Goal: Navigation & Orientation: Find specific page/section

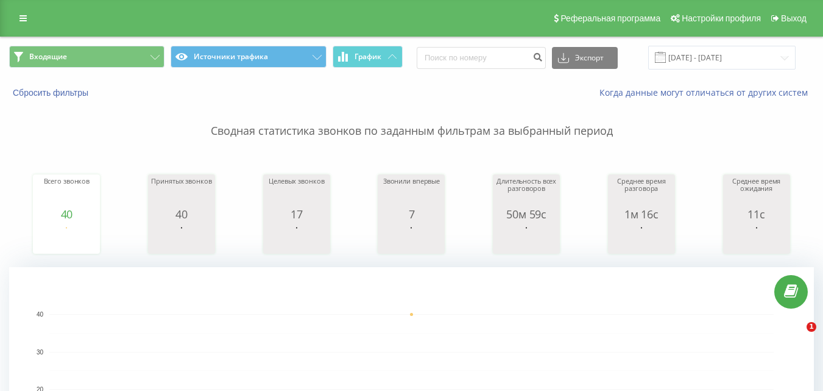
click at [146, 55] on button "Входящие" at bounding box center [86, 57] width 155 height 22
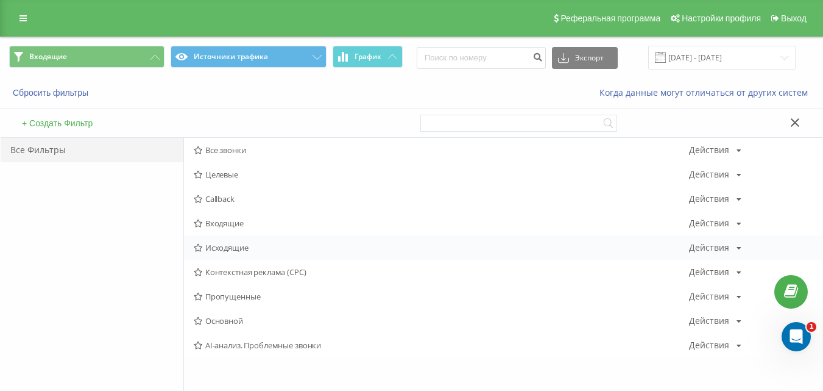
click at [209, 255] on div "Исходящие Действия Редактировать Копировать Удалить По умолчанию Поделиться" at bounding box center [503, 247] width 639 height 24
click at [216, 243] on span "Исходящие" at bounding box center [441, 247] width 495 height 9
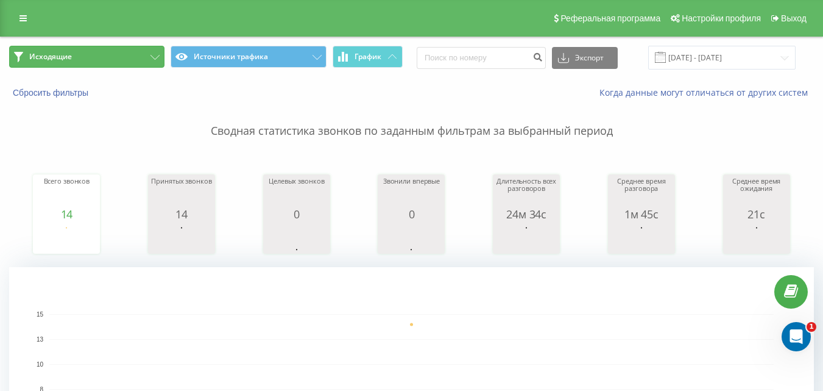
click at [146, 53] on button "Исходящие" at bounding box center [86, 57] width 155 height 22
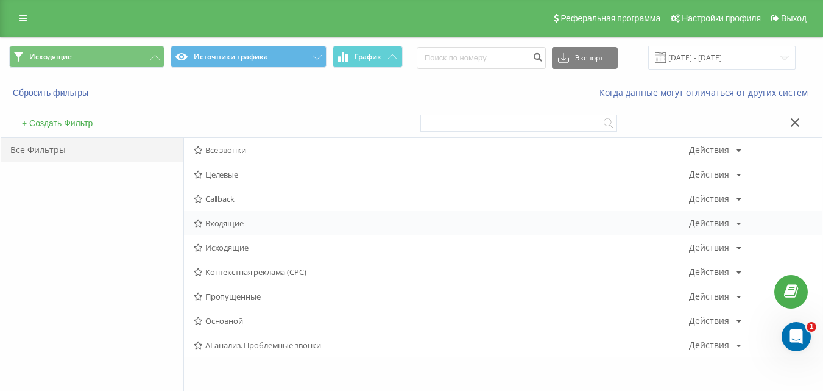
click at [242, 224] on span "Входящие" at bounding box center [441, 223] width 495 height 9
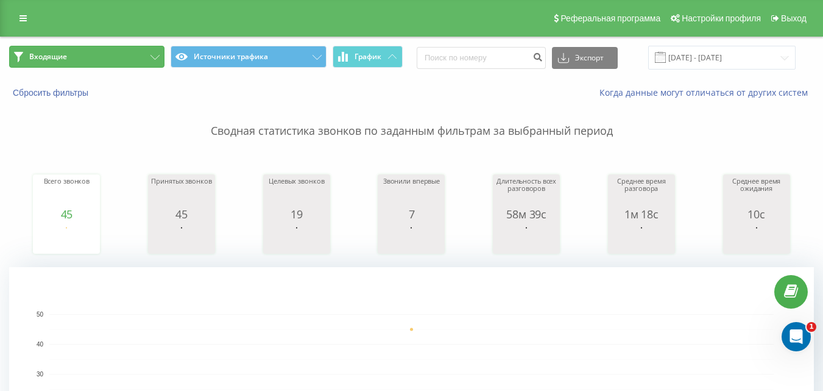
click at [151, 48] on button "Входящие" at bounding box center [86, 57] width 155 height 22
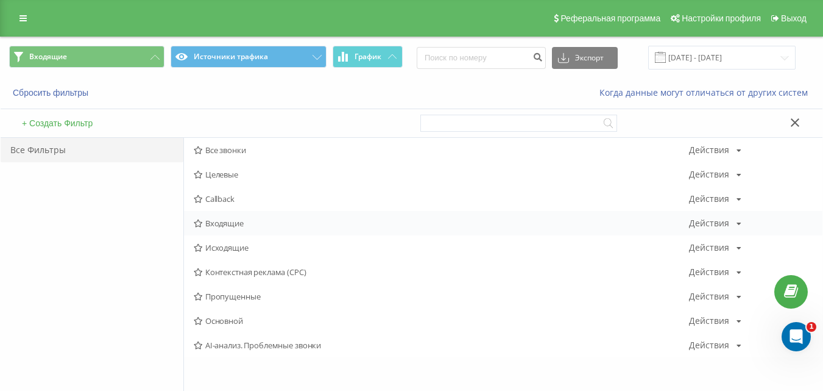
click at [246, 216] on div "Входящие Действия Редактировать Копировать Удалить По умолчанию Поделиться" at bounding box center [503, 223] width 639 height 24
click at [238, 221] on span "Входящие" at bounding box center [441, 223] width 495 height 9
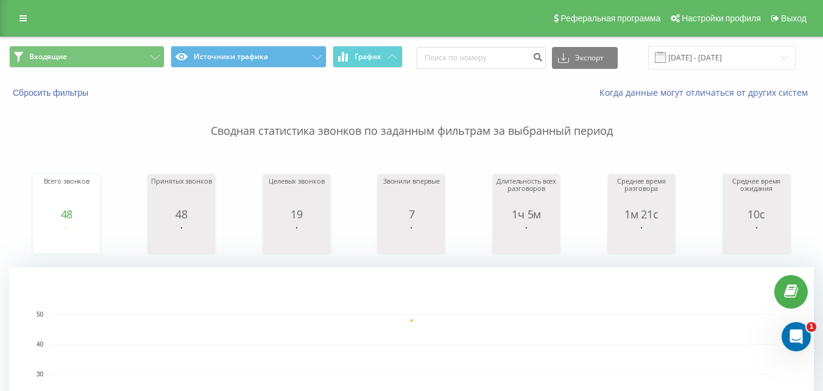
click at [123, 41] on div "Входящие Источники трафика График Экспорт .csv .xls .xlsx [DATE] - [DATE]" at bounding box center [412, 57] width 822 height 41
drag, startPoint x: 118, startPoint y: 63, endPoint x: 158, endPoint y: 71, distance: 40.4
click at [121, 63] on button "Входящие" at bounding box center [86, 57] width 155 height 22
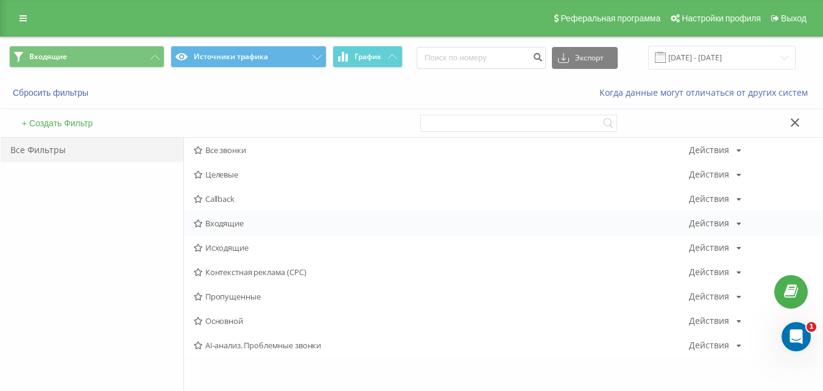
click at [259, 222] on span "Входящие" at bounding box center [441, 223] width 495 height 9
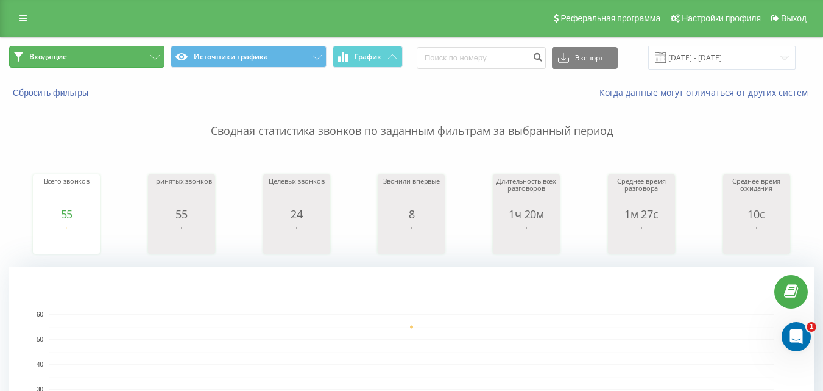
click at [146, 49] on button "Входящие" at bounding box center [86, 57] width 155 height 22
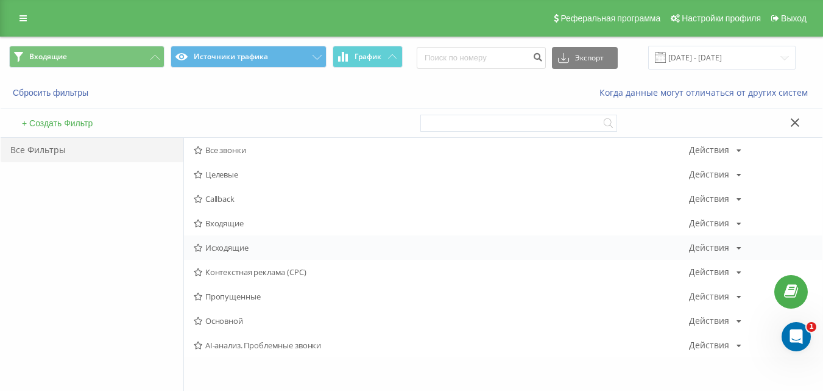
click at [230, 249] on span "Исходящие" at bounding box center [441, 247] width 495 height 9
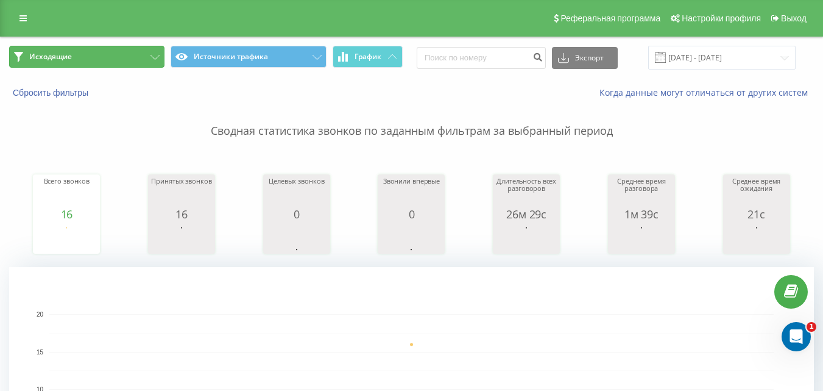
click at [126, 51] on button "Исходящие" at bounding box center [86, 57] width 155 height 22
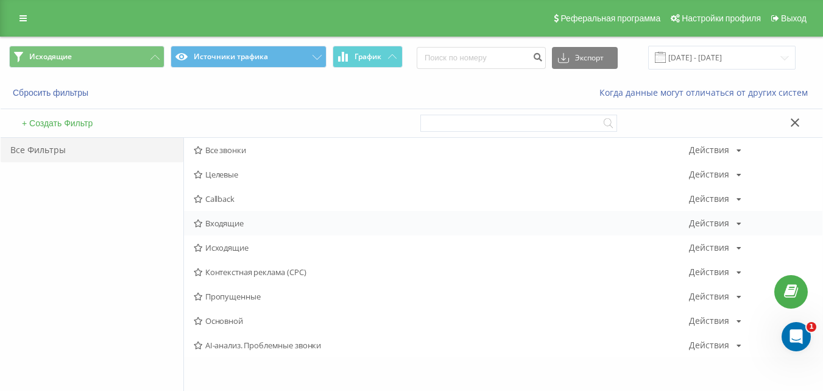
click at [242, 224] on span "Входящие" at bounding box center [441, 223] width 495 height 9
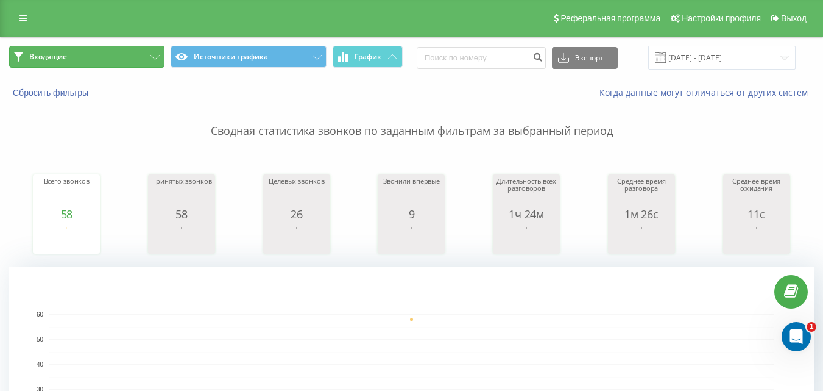
click at [125, 59] on button "Входящие" at bounding box center [86, 57] width 155 height 22
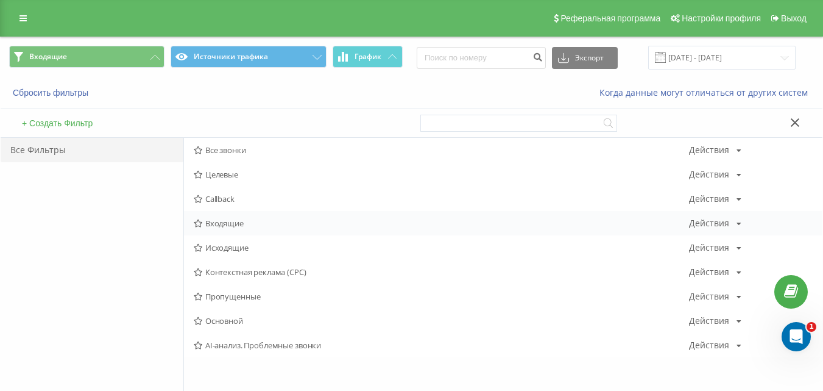
click at [244, 221] on span "Входящие" at bounding box center [441, 223] width 495 height 9
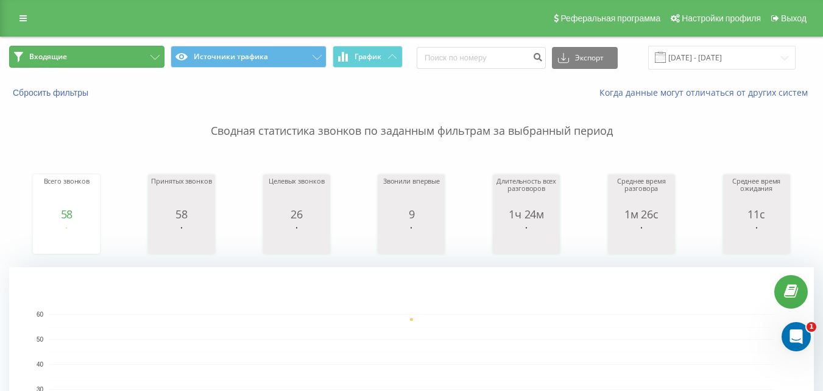
click at [106, 59] on button "Входящие" at bounding box center [86, 57] width 155 height 22
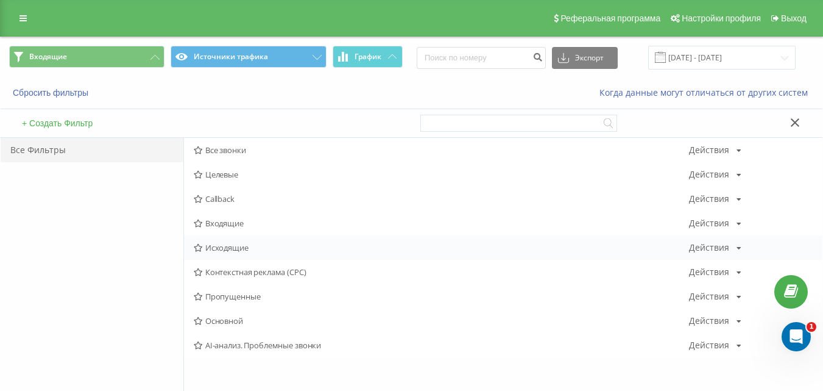
click at [205, 242] on div "Исходящие Действия Редактировать Копировать Удалить По умолчанию Поделиться" at bounding box center [503, 247] width 639 height 24
click at [224, 247] on span "Исходящие" at bounding box center [441, 247] width 495 height 9
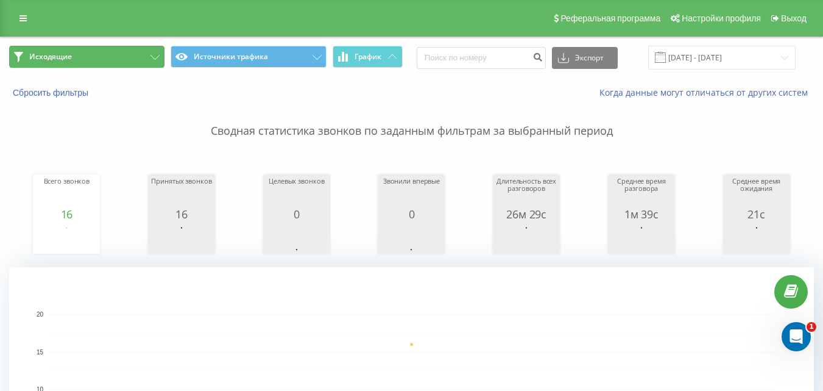
click at [109, 59] on button "Исходящие" at bounding box center [86, 57] width 155 height 22
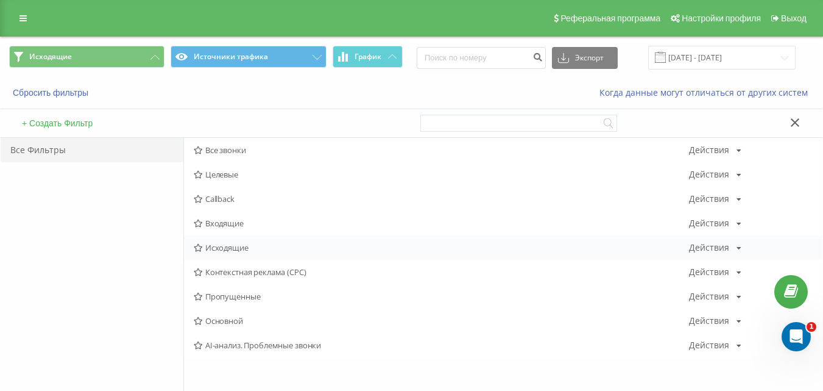
click at [225, 247] on span "Исходящие" at bounding box center [441, 247] width 495 height 9
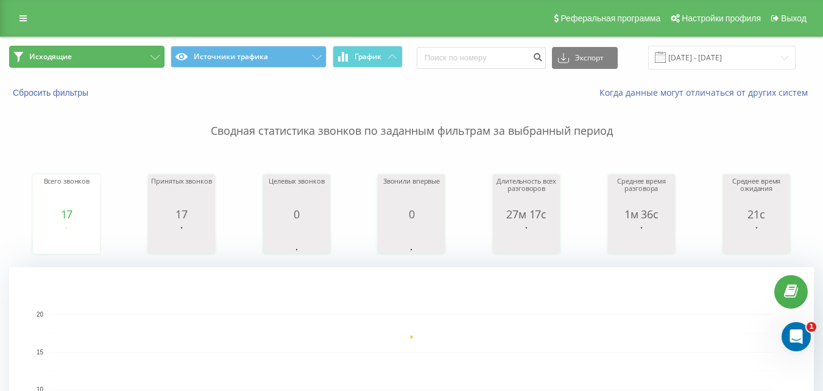
click at [135, 56] on button "Исходящие" at bounding box center [86, 57] width 155 height 22
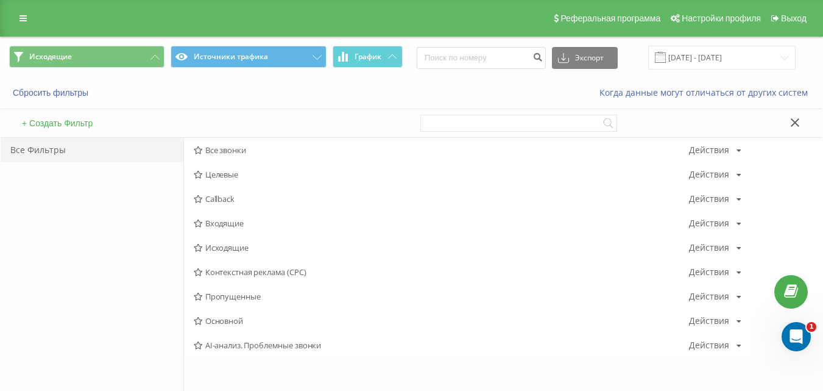
click at [239, 219] on span "Входящие" at bounding box center [441, 223] width 495 height 9
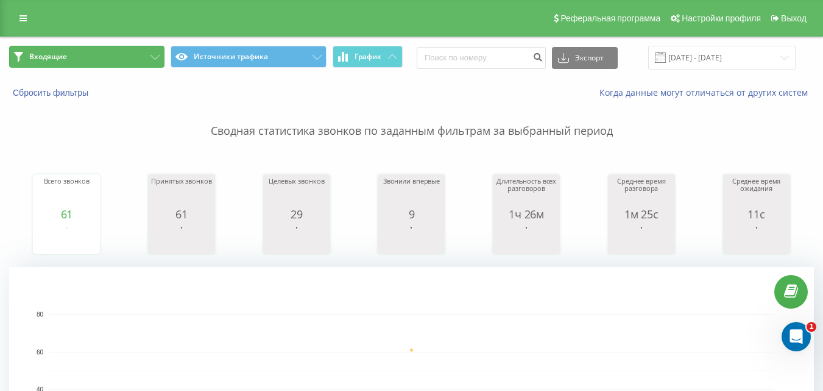
click at [146, 57] on button "Входящие" at bounding box center [86, 57] width 155 height 22
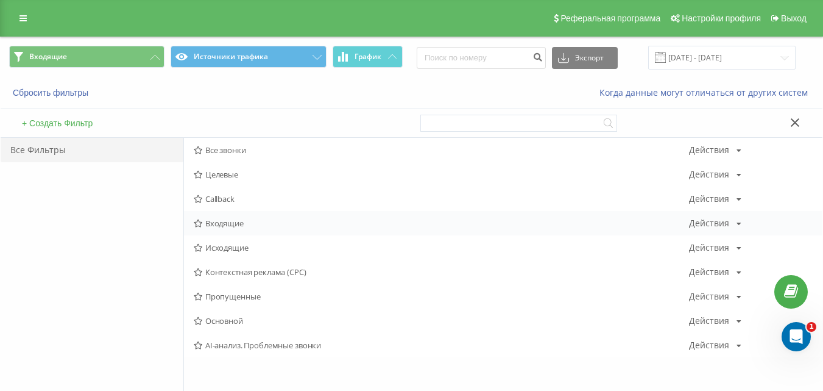
click at [231, 225] on span "Входящие" at bounding box center [441, 223] width 495 height 9
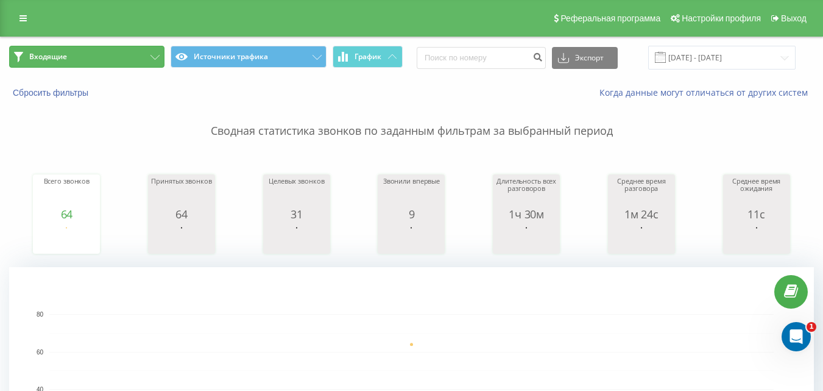
click at [145, 59] on button "Входящие" at bounding box center [86, 57] width 155 height 22
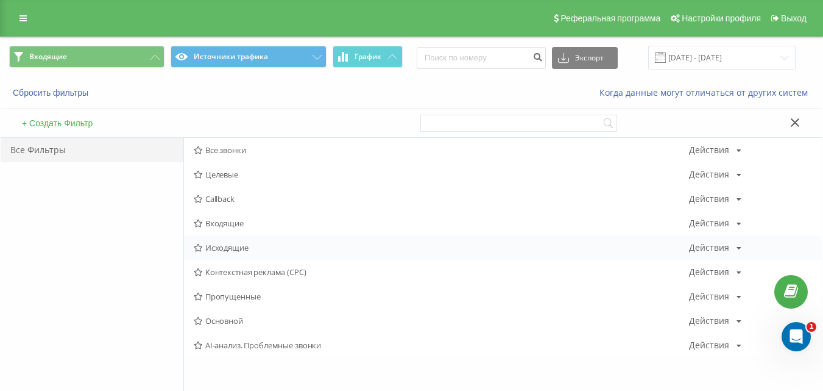
click at [238, 249] on span "Исходящие" at bounding box center [441, 247] width 495 height 9
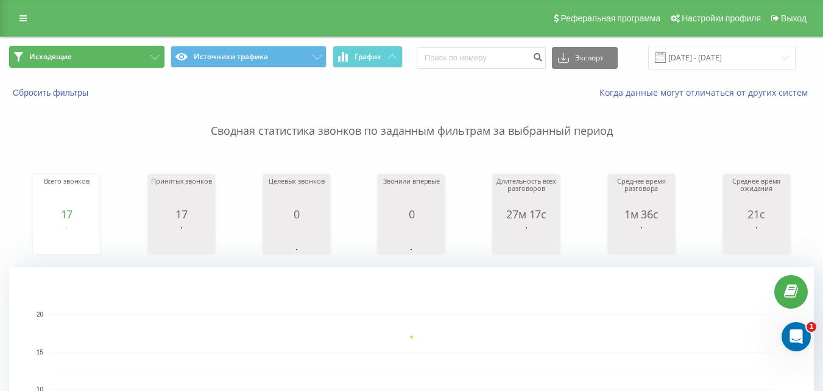
click at [121, 52] on button "Исходящие" at bounding box center [86, 57] width 155 height 22
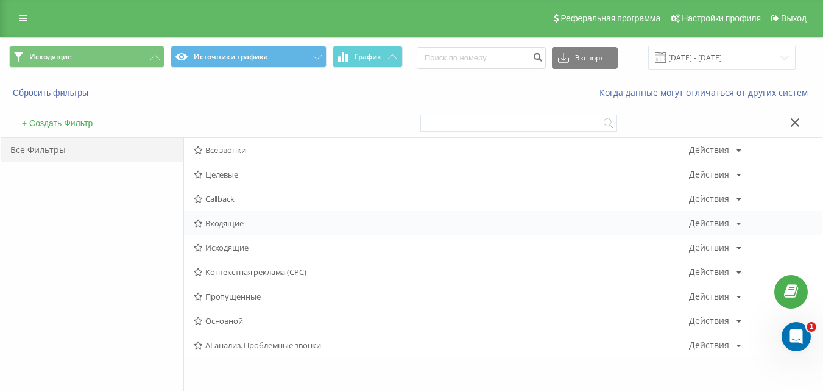
click at [238, 229] on div "Входящие Действия Редактировать Копировать Удалить По умолчанию Поделиться" at bounding box center [503, 223] width 639 height 24
click at [225, 224] on span "Входящие" at bounding box center [441, 223] width 495 height 9
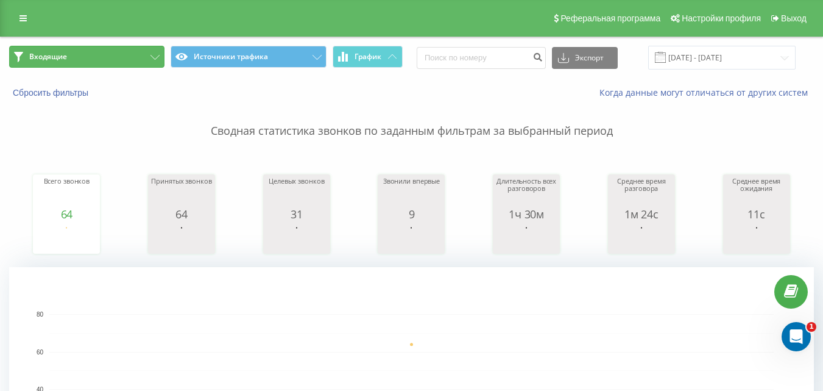
click at [152, 52] on button "Входящие" at bounding box center [86, 57] width 155 height 22
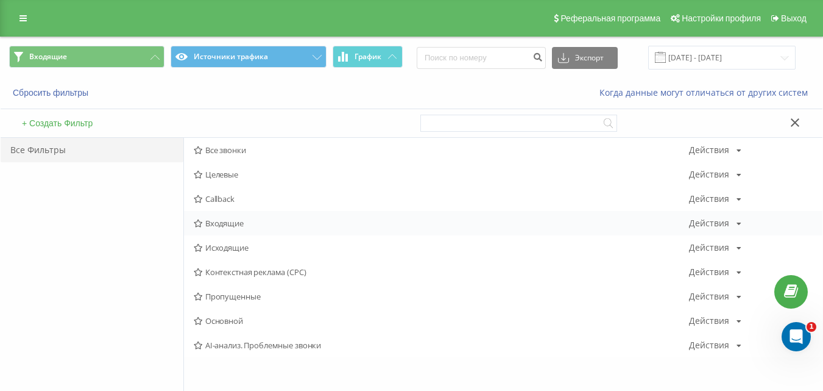
click at [242, 222] on span "Входящие" at bounding box center [441, 223] width 495 height 9
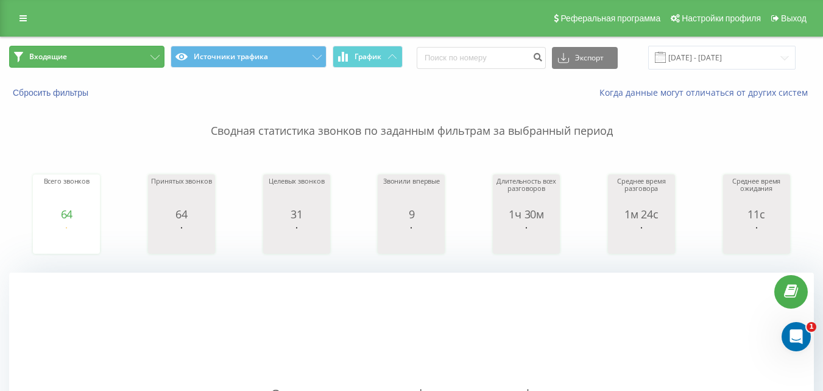
click at [145, 52] on button "Входящие" at bounding box center [86, 57] width 155 height 22
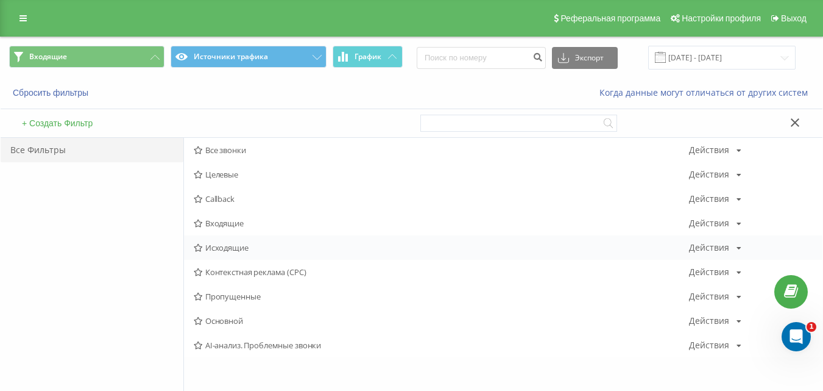
click at [230, 249] on span "Исходящие" at bounding box center [441, 247] width 495 height 9
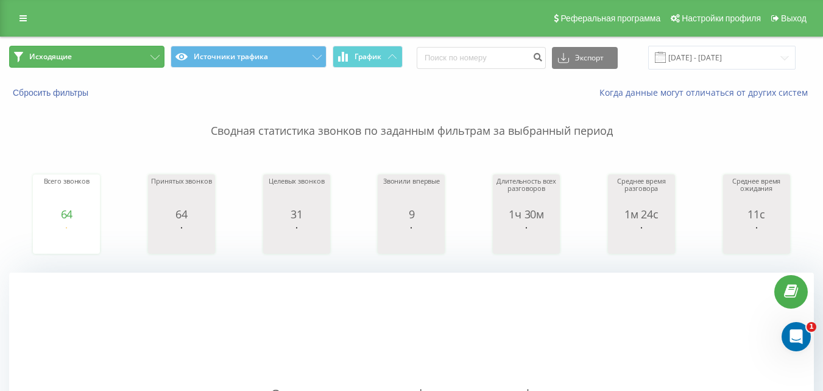
click at [124, 60] on button "Исходящие" at bounding box center [86, 57] width 155 height 22
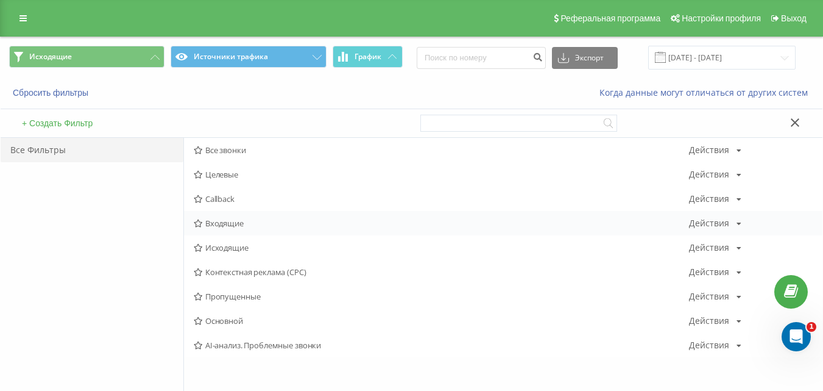
click at [219, 225] on span "Входящие" at bounding box center [441, 223] width 495 height 9
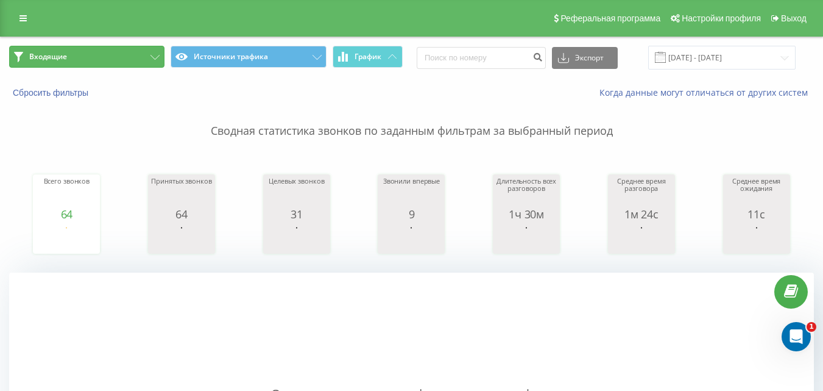
click at [129, 48] on button "Входящие" at bounding box center [86, 57] width 155 height 22
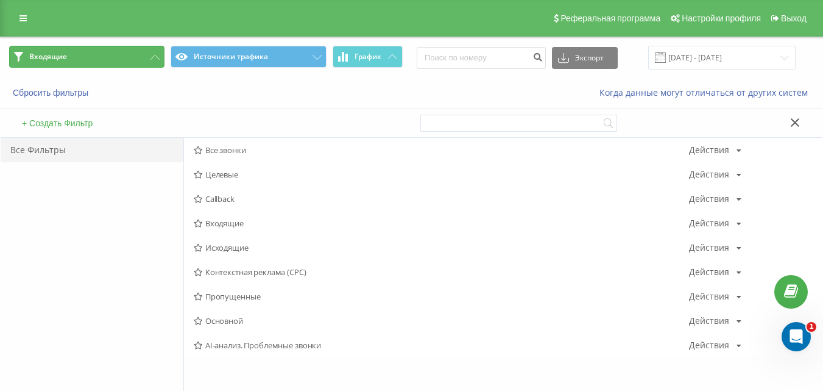
click at [134, 64] on button "Входящие" at bounding box center [86, 57] width 155 height 22
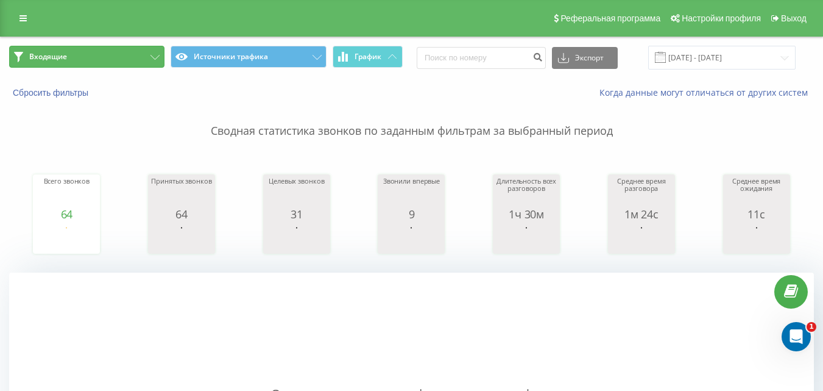
click at [133, 57] on button "Входящие" at bounding box center [86, 57] width 155 height 22
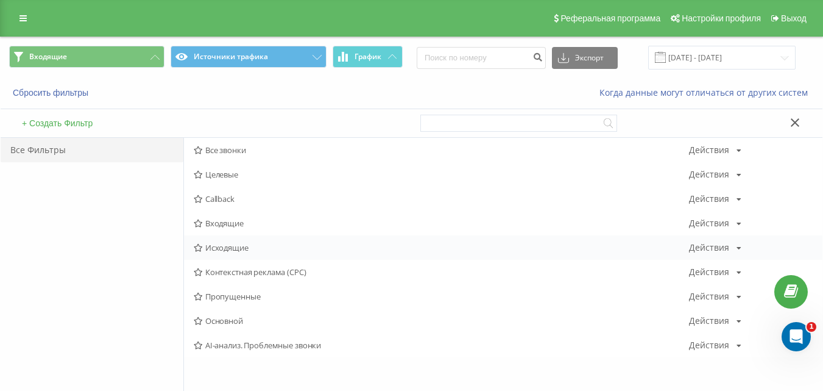
click at [217, 253] on div "Исходящие Действия Редактировать Копировать Удалить По умолчанию Поделиться" at bounding box center [503, 247] width 639 height 24
click at [216, 246] on span "Исходящие" at bounding box center [441, 247] width 495 height 9
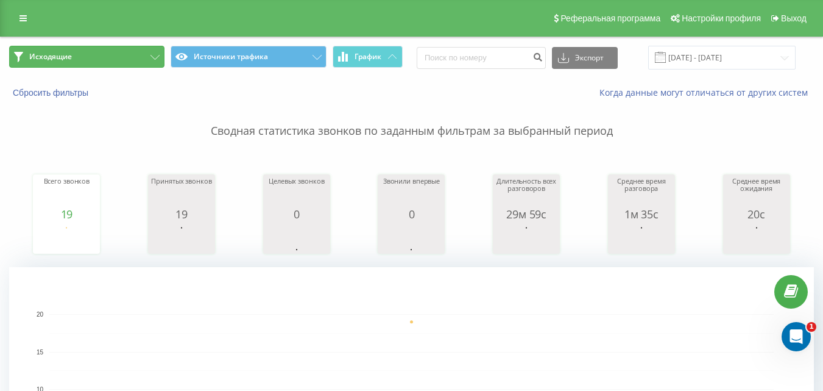
click at [129, 58] on button "Исходящие" at bounding box center [86, 57] width 155 height 22
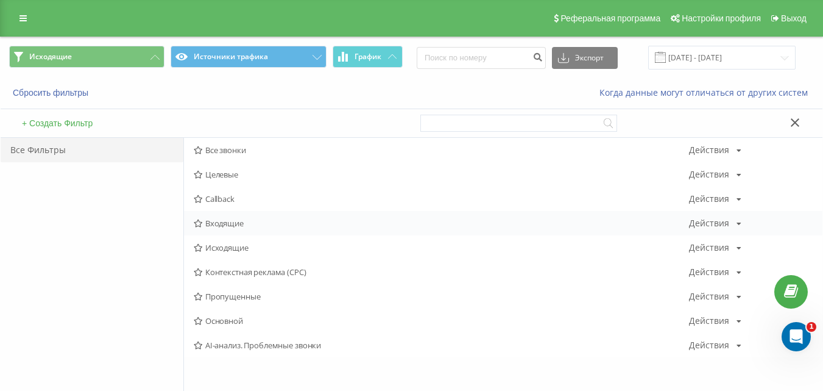
click at [225, 221] on span "Входящие" at bounding box center [441, 223] width 495 height 9
click at [235, 244] on span "Исходящие" at bounding box center [441, 247] width 495 height 9
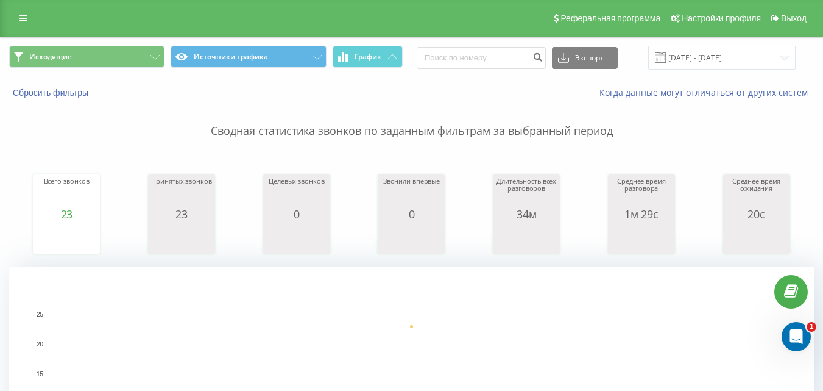
scroll to position [305, 0]
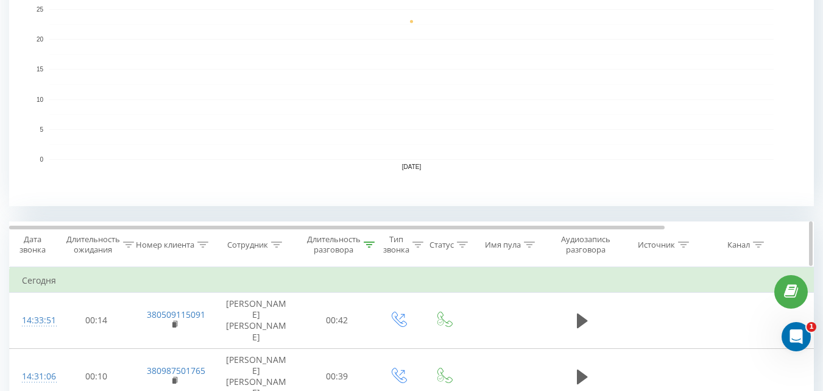
click at [372, 243] on icon at bounding box center [369, 244] width 11 height 6
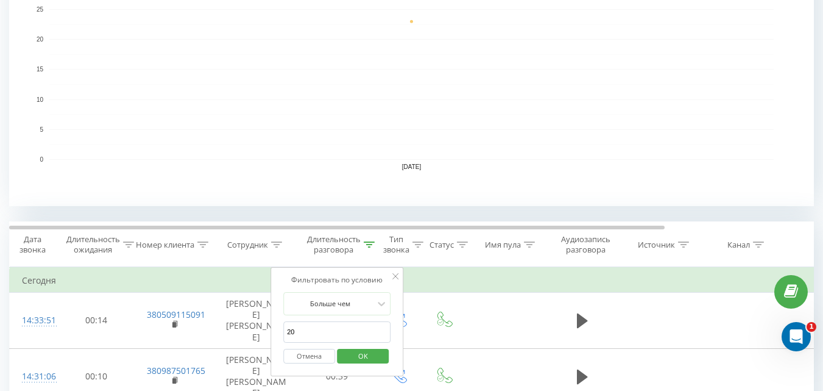
click at [361, 352] on span "OK" at bounding box center [363, 355] width 34 height 19
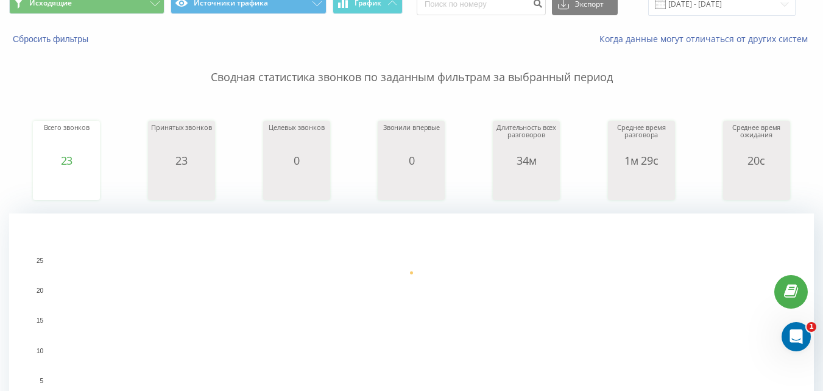
scroll to position [0, 0]
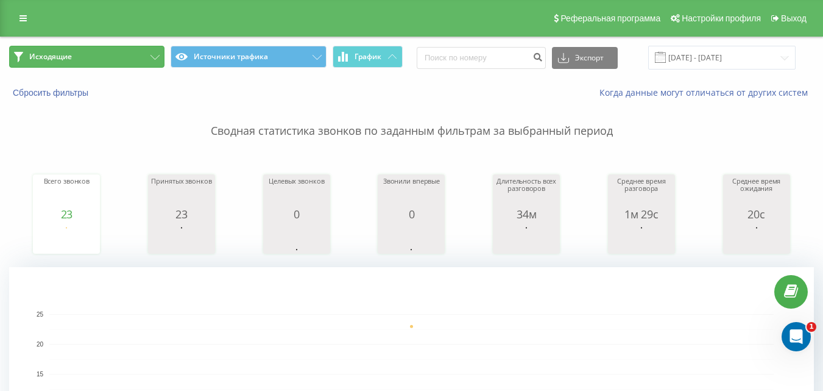
click at [140, 64] on button "Исходящие" at bounding box center [86, 57] width 155 height 22
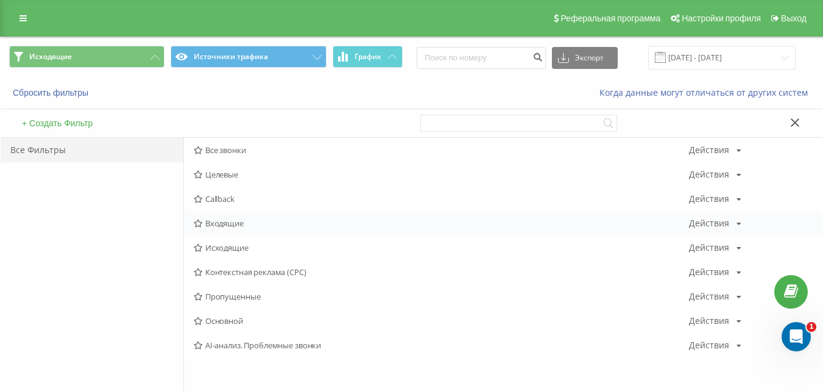
click at [238, 224] on span "Входящие" at bounding box center [441, 223] width 495 height 9
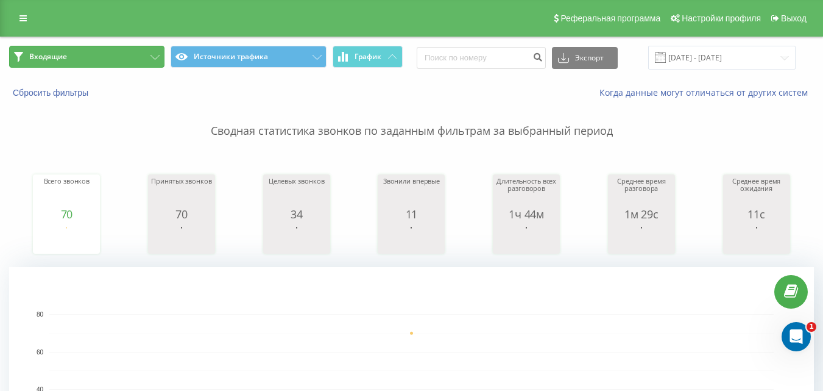
click at [122, 63] on button "Входящие" at bounding box center [86, 57] width 155 height 22
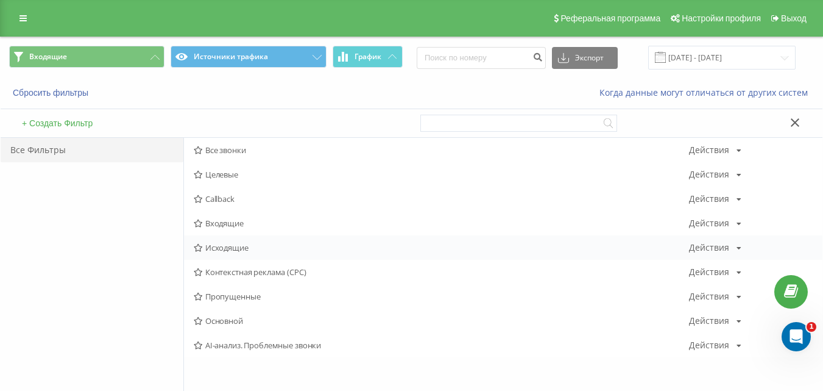
click at [250, 247] on span "Исходящие" at bounding box center [441, 247] width 495 height 9
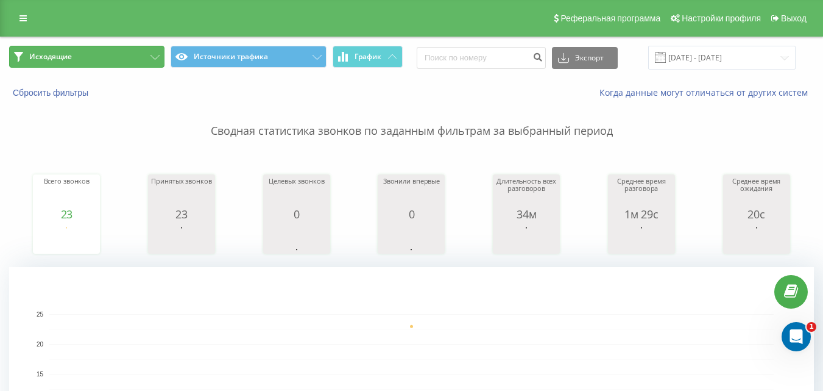
click at [135, 57] on button "Исходящие" at bounding box center [86, 57] width 155 height 22
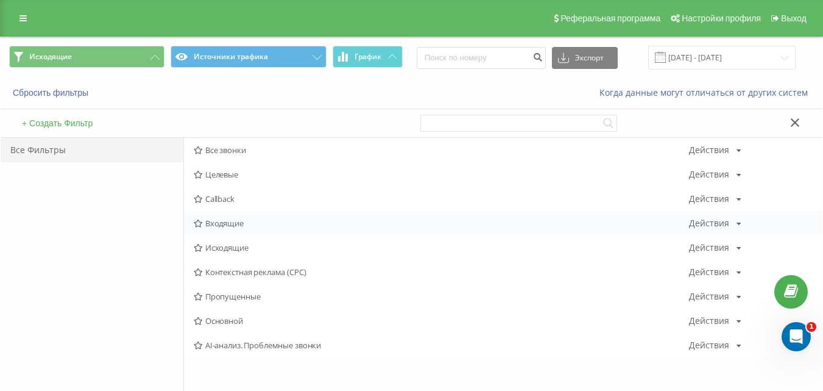
click at [225, 231] on div "Входящие Действия Редактировать Копировать Удалить По умолчанию Поделиться" at bounding box center [503, 223] width 639 height 24
click at [225, 229] on div "Входящие Действия Редактировать Копировать Удалить По умолчанию Поделиться" at bounding box center [503, 223] width 639 height 24
click at [225, 225] on span "Входящие" at bounding box center [441, 223] width 495 height 9
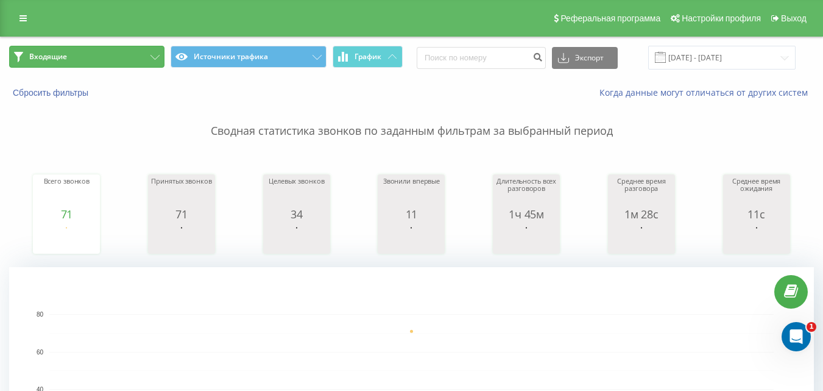
click at [120, 49] on button "Входящие" at bounding box center [86, 57] width 155 height 22
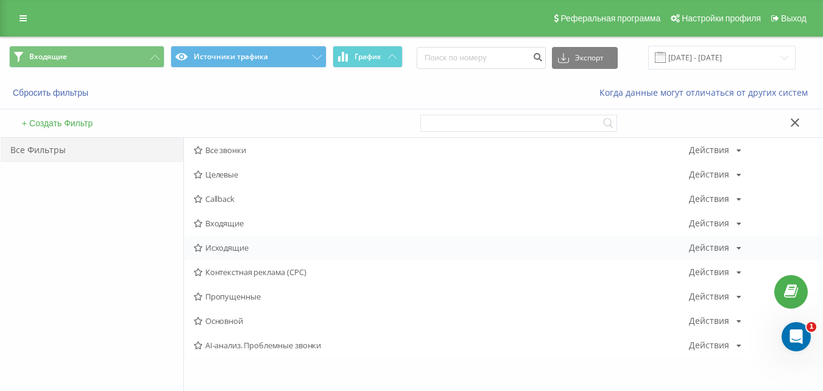
click at [215, 247] on span "Исходящие" at bounding box center [441, 247] width 495 height 9
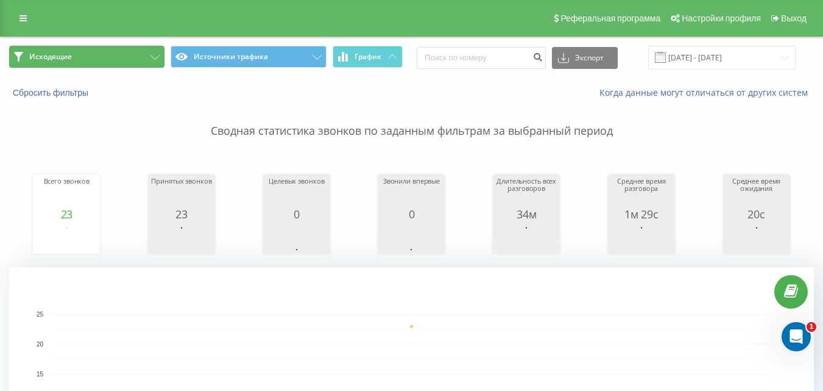
click at [130, 54] on button "Исходящие" at bounding box center [86, 57] width 155 height 22
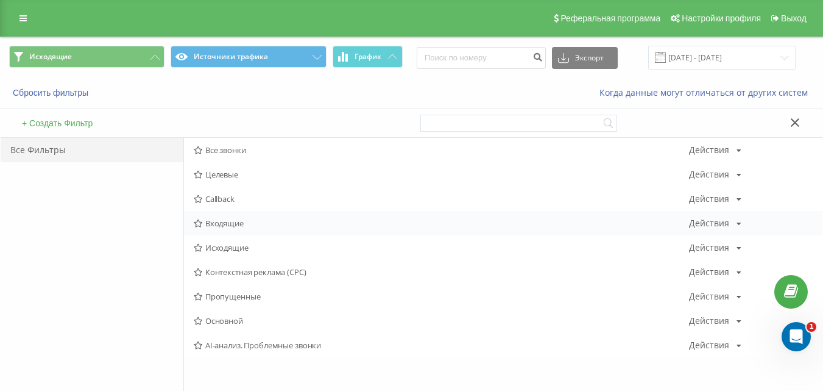
click at [225, 222] on span "Входящие" at bounding box center [441, 223] width 495 height 9
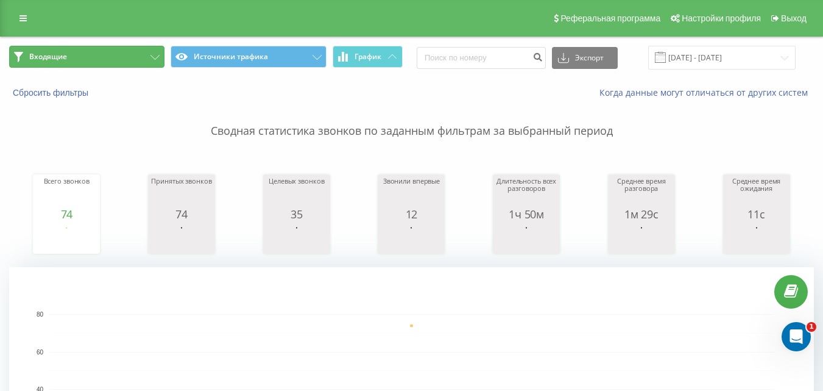
click at [121, 61] on button "Входящие" at bounding box center [86, 57] width 155 height 22
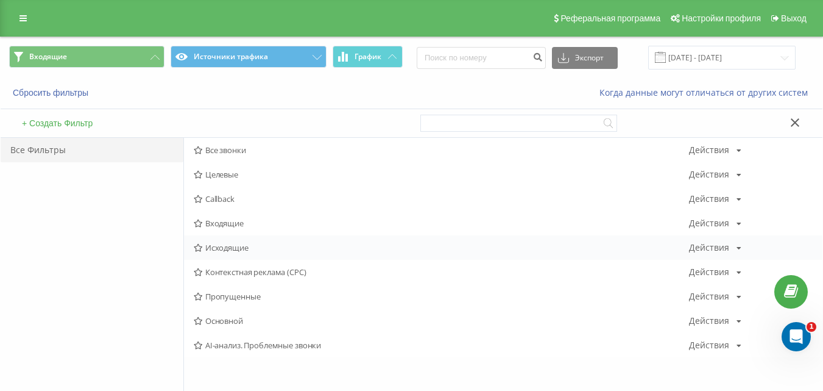
click at [224, 253] on div "Исходящие Действия Редактировать Копировать Удалить По умолчанию Поделиться" at bounding box center [503, 247] width 639 height 24
click at [230, 247] on span "Исходящие" at bounding box center [441, 247] width 495 height 9
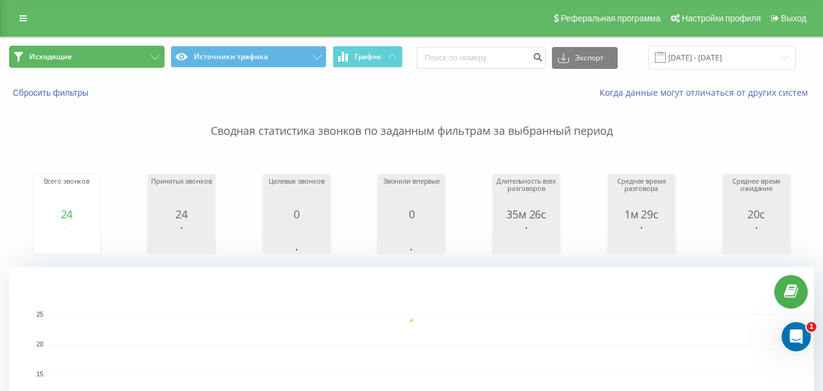
click at [143, 53] on button "Исходящие" at bounding box center [86, 57] width 155 height 22
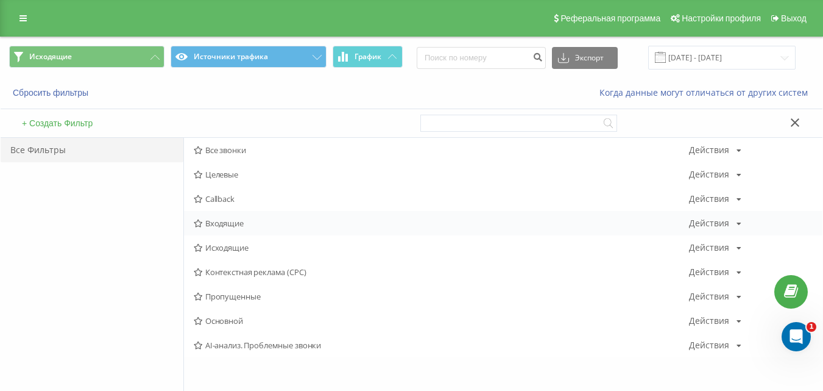
click at [252, 225] on span "Входящие" at bounding box center [441, 223] width 495 height 9
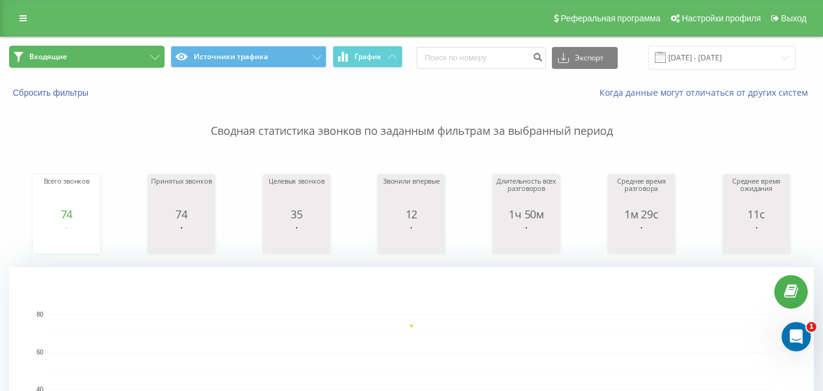
click at [144, 56] on button "Входящие" at bounding box center [86, 57] width 155 height 22
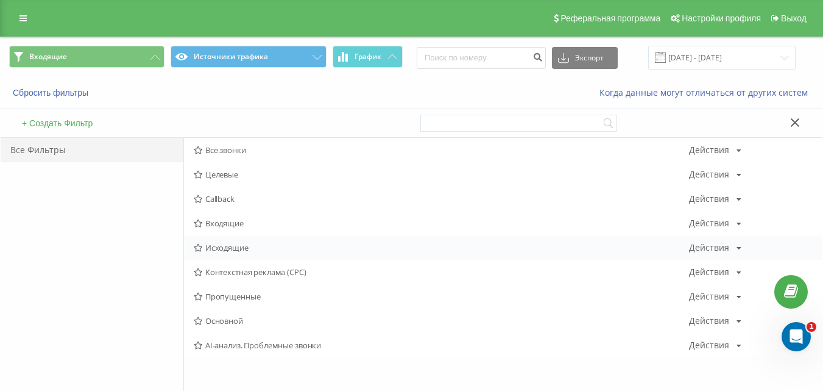
click at [221, 250] on span "Исходящие" at bounding box center [441, 247] width 495 height 9
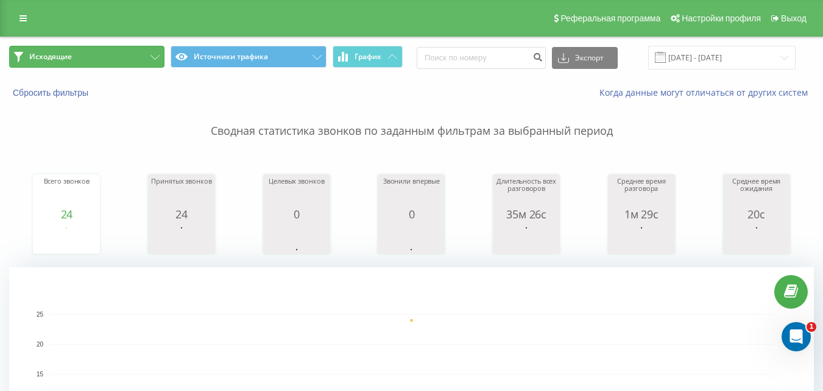
click at [158, 51] on button "Исходящие" at bounding box center [86, 57] width 155 height 22
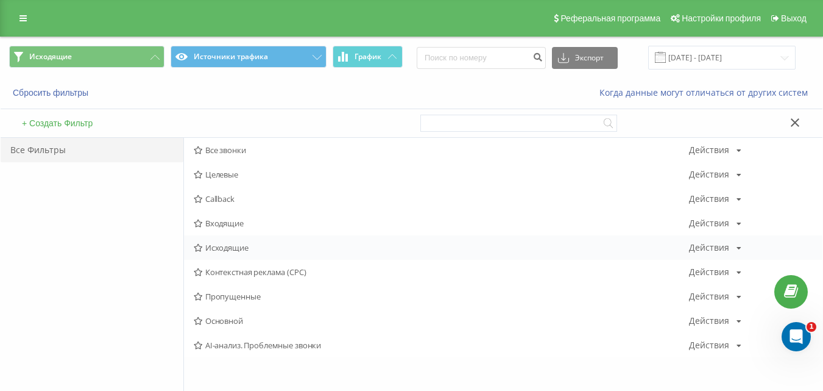
click at [234, 246] on span "Исходящие" at bounding box center [441, 247] width 495 height 9
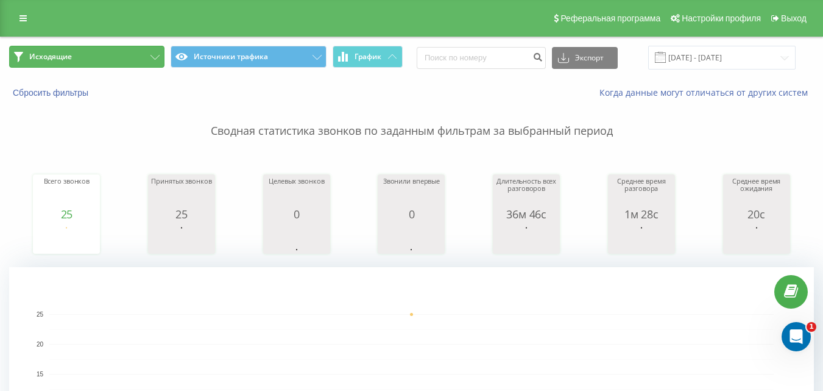
click at [154, 51] on button "Исходящие" at bounding box center [86, 57] width 155 height 22
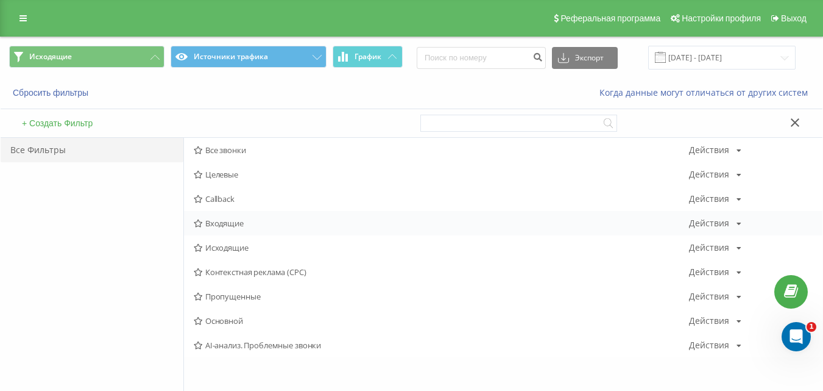
click at [248, 221] on span "Входящие" at bounding box center [441, 223] width 495 height 9
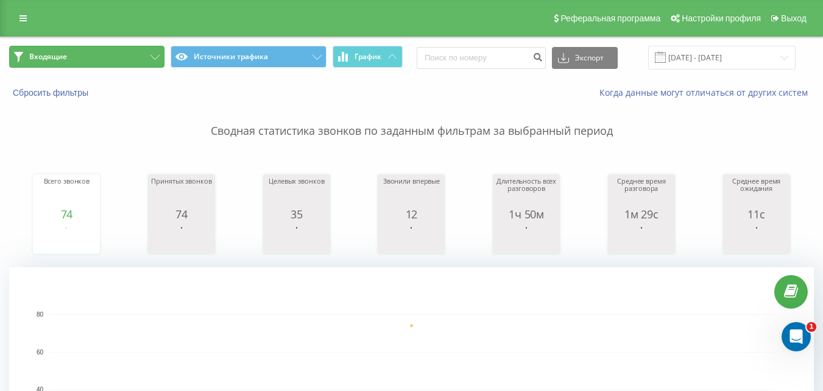
click at [146, 55] on button "Входящие" at bounding box center [86, 57] width 155 height 22
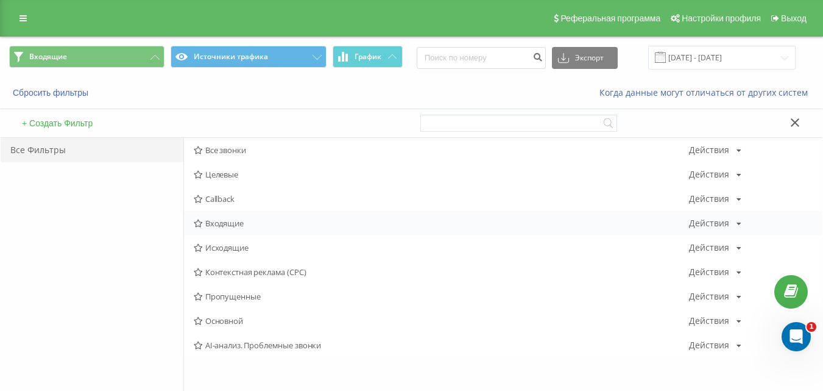
click at [233, 224] on span "Входящие" at bounding box center [441, 223] width 495 height 9
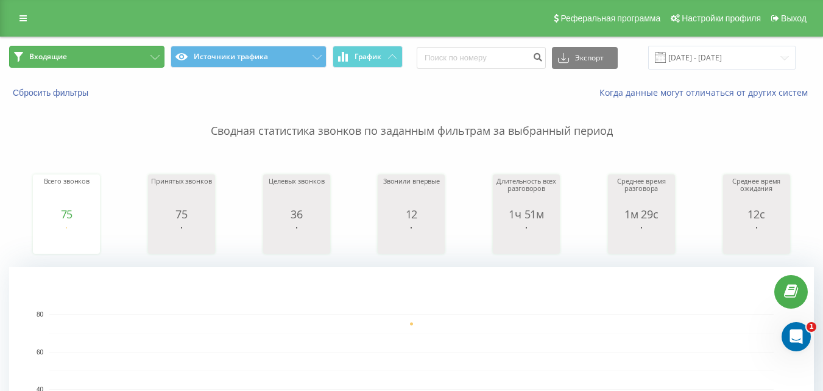
click at [135, 48] on button "Входящие" at bounding box center [86, 57] width 155 height 22
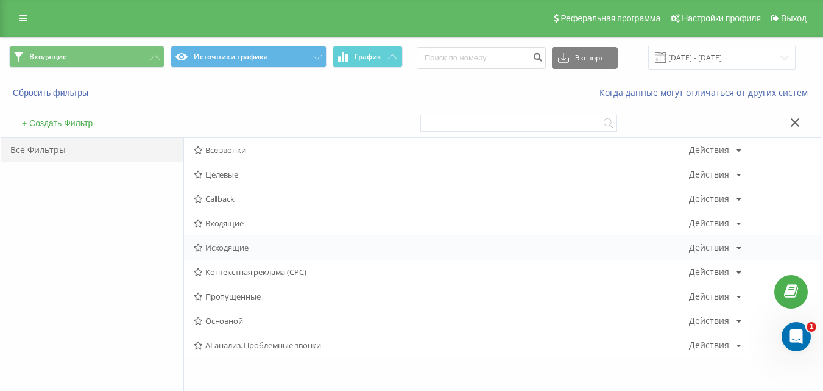
click at [210, 249] on span "Исходящие" at bounding box center [441, 247] width 495 height 9
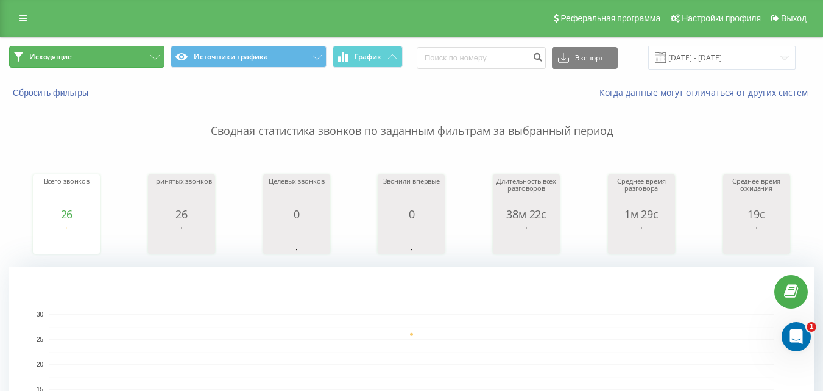
click at [136, 48] on button "Исходящие" at bounding box center [86, 57] width 155 height 22
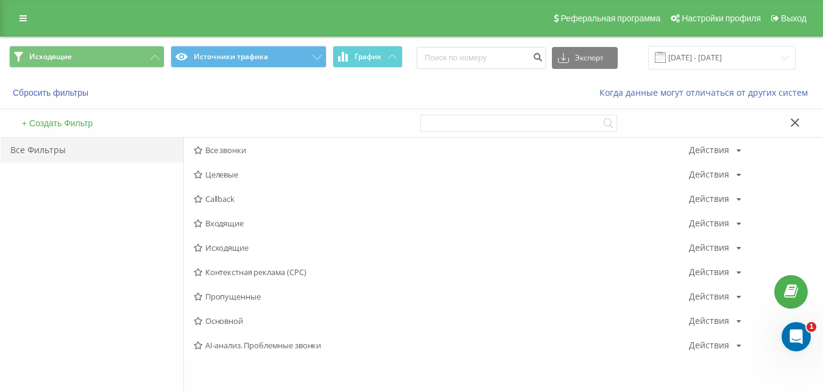
click at [226, 227] on span "Входящие" at bounding box center [441, 223] width 495 height 9
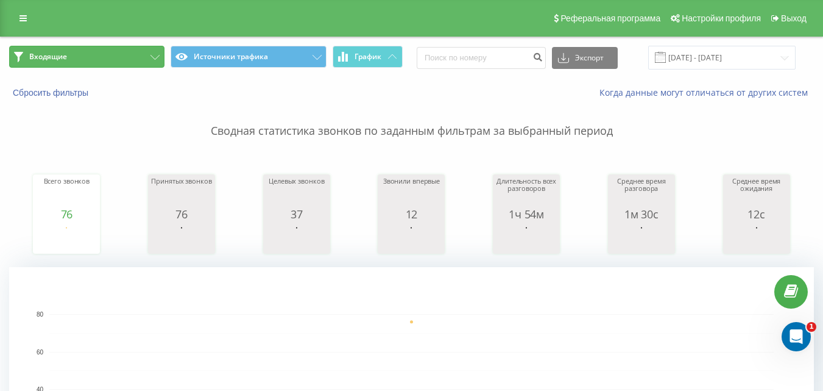
click at [120, 58] on button "Входящие" at bounding box center [86, 57] width 155 height 22
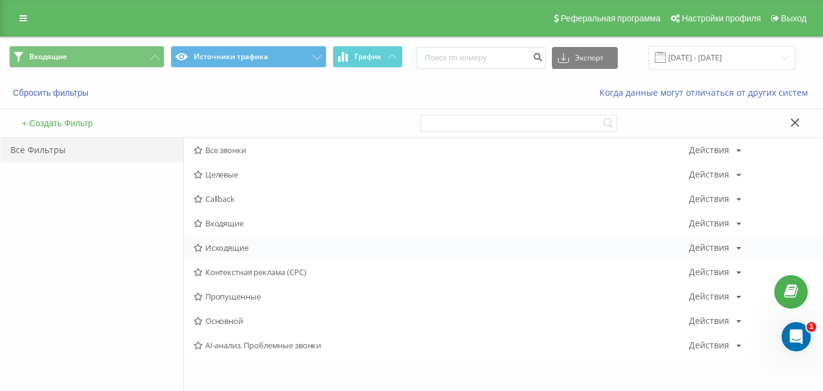
click at [216, 244] on span "Исходящие" at bounding box center [441, 247] width 495 height 9
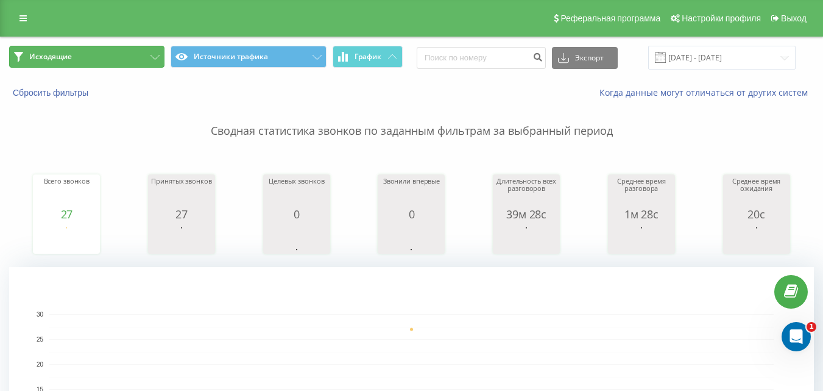
click at [145, 57] on button "Исходящие" at bounding box center [86, 57] width 155 height 22
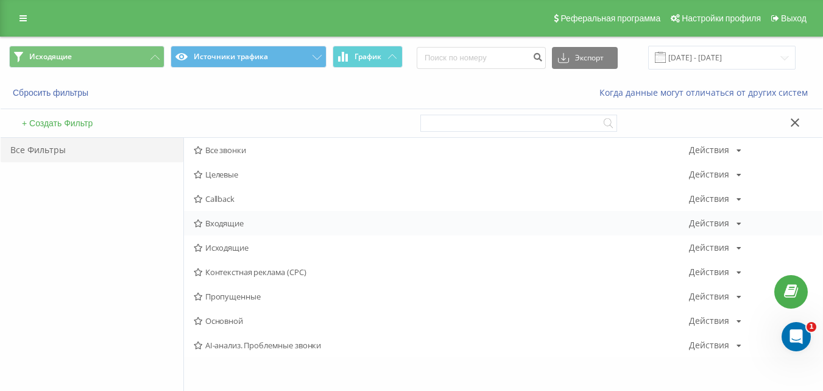
click at [248, 228] on div "Входящие Действия Редактировать Копировать Удалить По умолчанию Поделиться" at bounding box center [503, 223] width 639 height 24
click at [229, 226] on span "Входящие" at bounding box center [441, 223] width 495 height 9
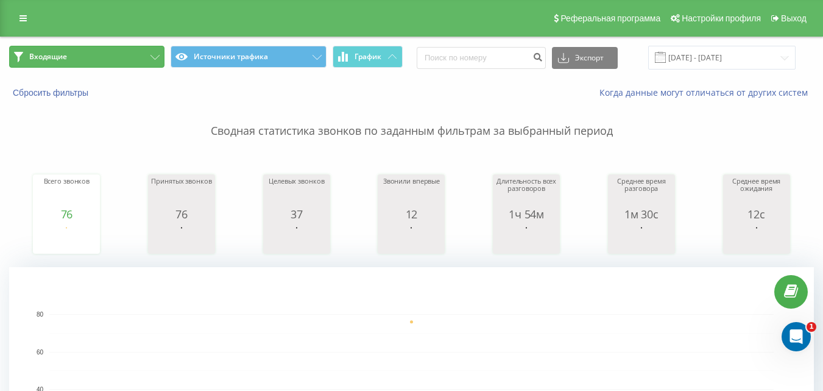
drag, startPoint x: 126, startPoint y: 55, endPoint x: 133, endPoint y: 69, distance: 15.3
click at [127, 55] on button "Входящие" at bounding box center [86, 57] width 155 height 22
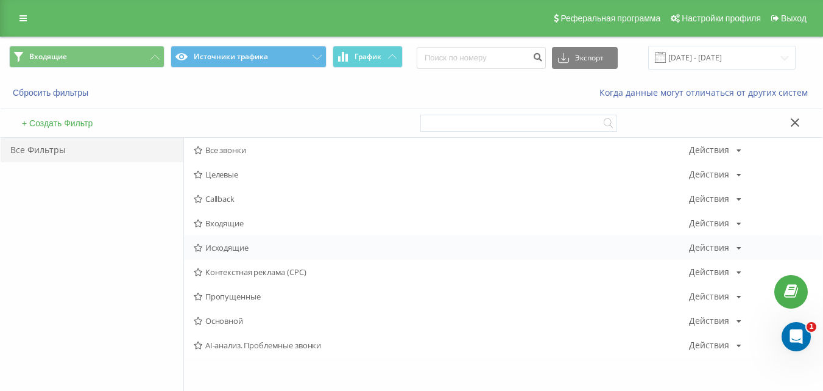
click at [230, 252] on span "Исходящие" at bounding box center [441, 247] width 495 height 9
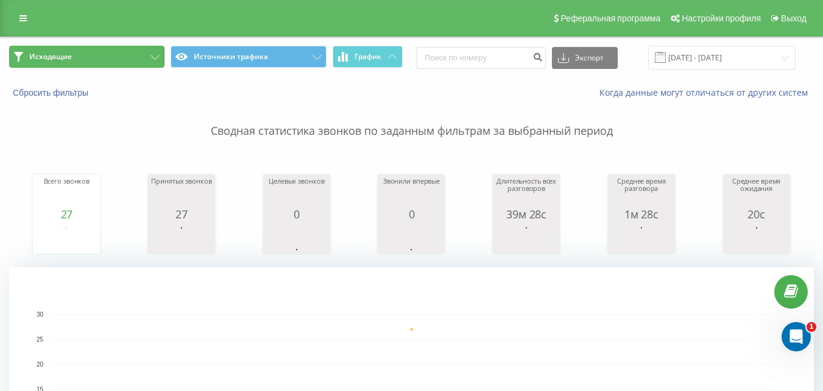
click at [143, 55] on button "Исходящие" at bounding box center [86, 57] width 155 height 22
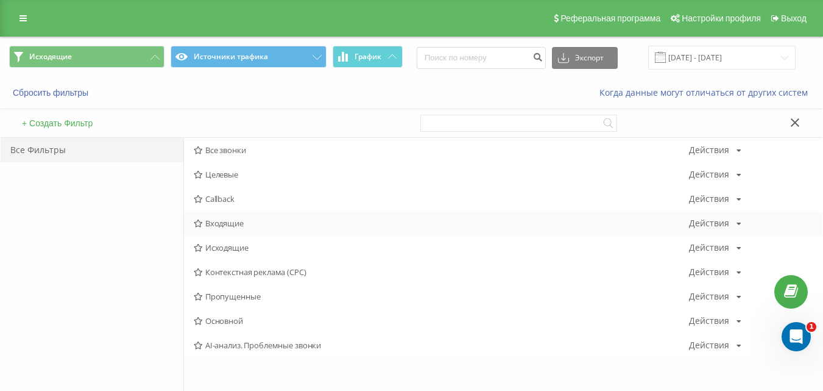
click at [239, 223] on span "Входящие" at bounding box center [441, 223] width 495 height 9
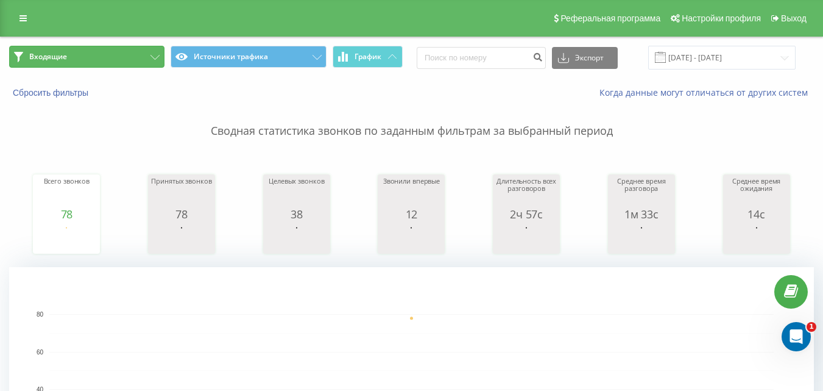
click at [121, 54] on button "Входящие" at bounding box center [86, 57] width 155 height 22
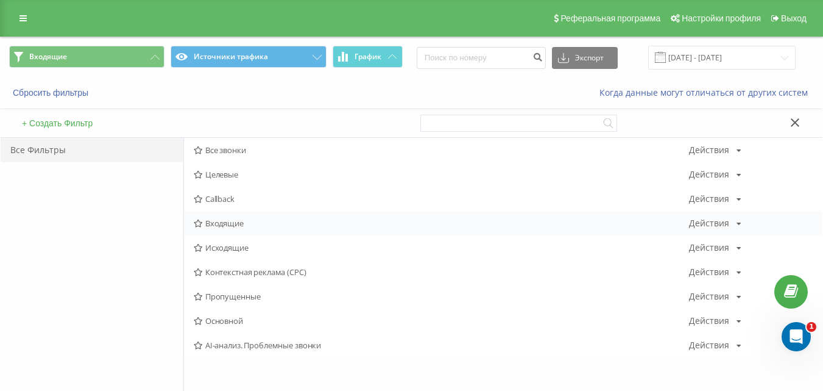
click at [228, 214] on div "Входящие Действия Редактировать Копировать Удалить По умолчанию Поделиться" at bounding box center [503, 223] width 639 height 24
click at [221, 222] on span "Входящие" at bounding box center [441, 223] width 495 height 9
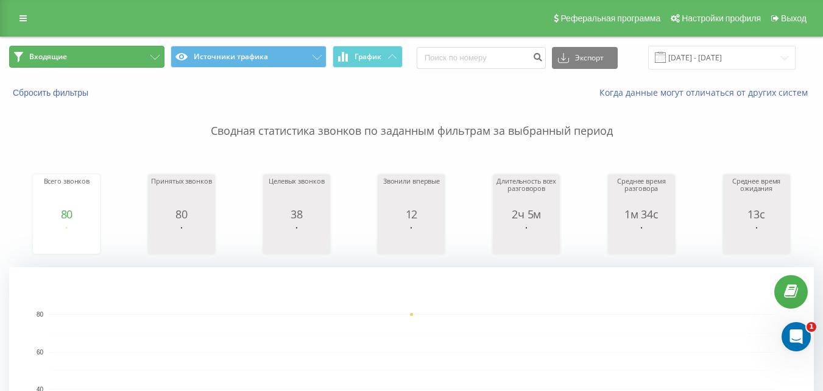
click at [143, 54] on button "Входящие" at bounding box center [86, 57] width 155 height 22
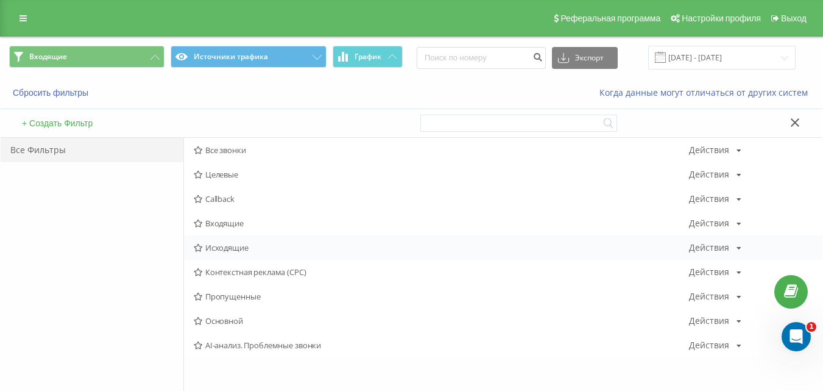
click at [238, 247] on span "Исходящие" at bounding box center [441, 247] width 495 height 9
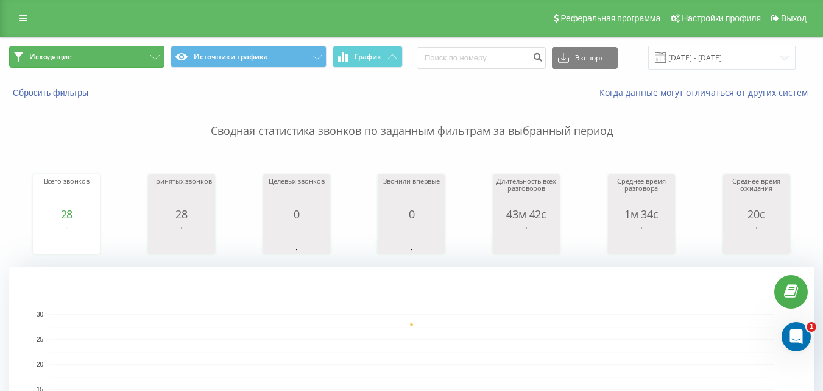
click at [144, 53] on button "Исходящие" at bounding box center [86, 57] width 155 height 22
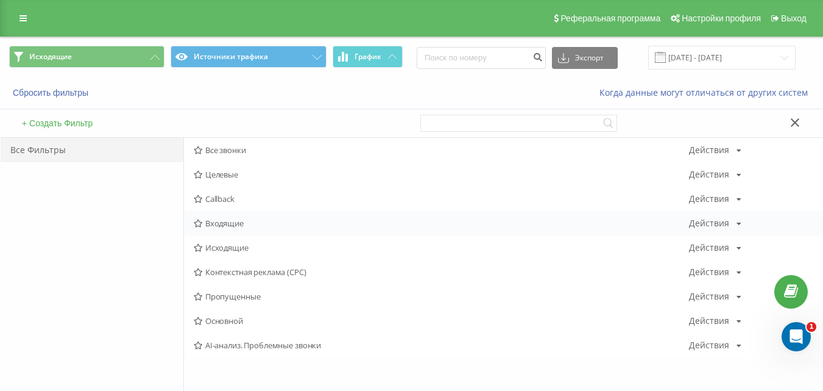
click at [230, 220] on span "Входящие" at bounding box center [441, 223] width 495 height 9
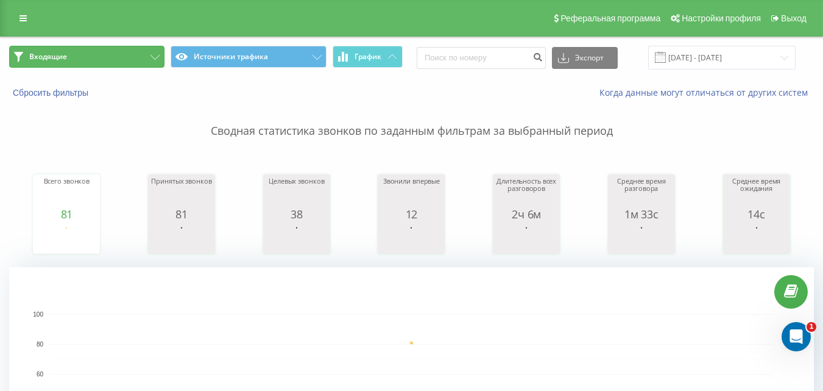
click at [129, 46] on button "Входящие" at bounding box center [86, 57] width 155 height 22
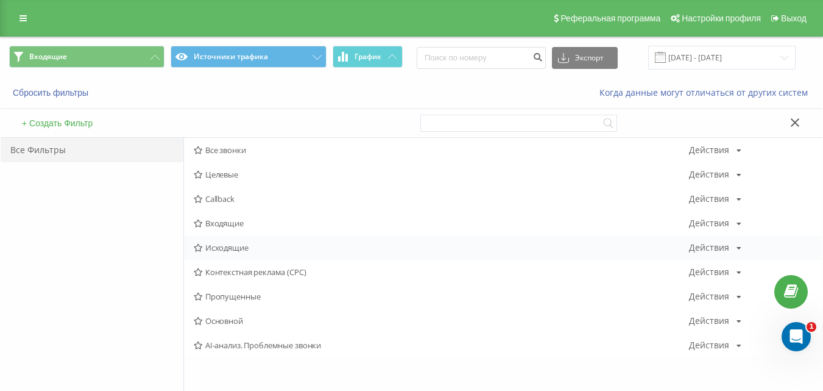
click at [239, 247] on span "Исходящие" at bounding box center [441, 247] width 495 height 9
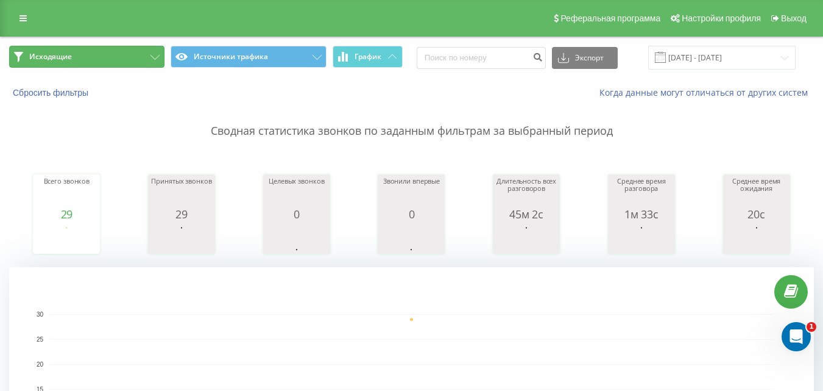
click at [108, 55] on button "Исходящие" at bounding box center [86, 57] width 155 height 22
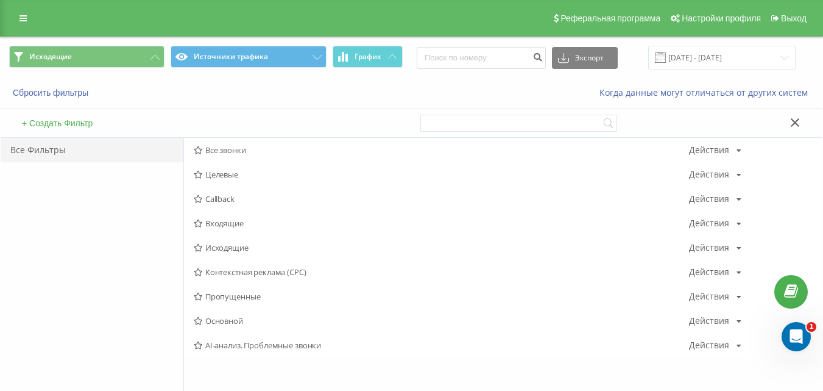
click at [233, 224] on span "Входящие" at bounding box center [441, 223] width 495 height 9
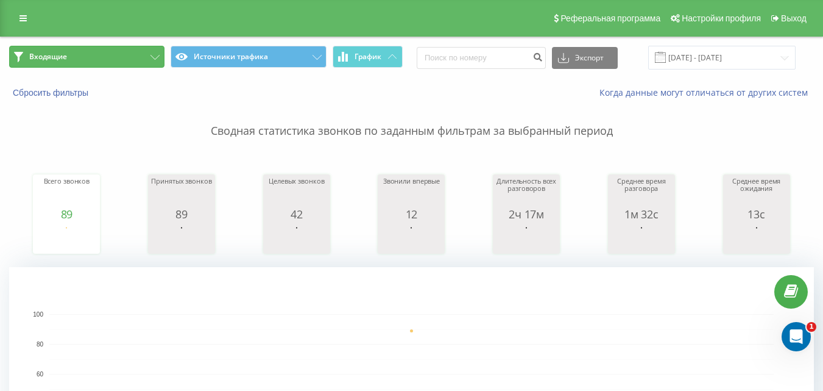
click at [119, 55] on button "Входящие" at bounding box center [86, 57] width 155 height 22
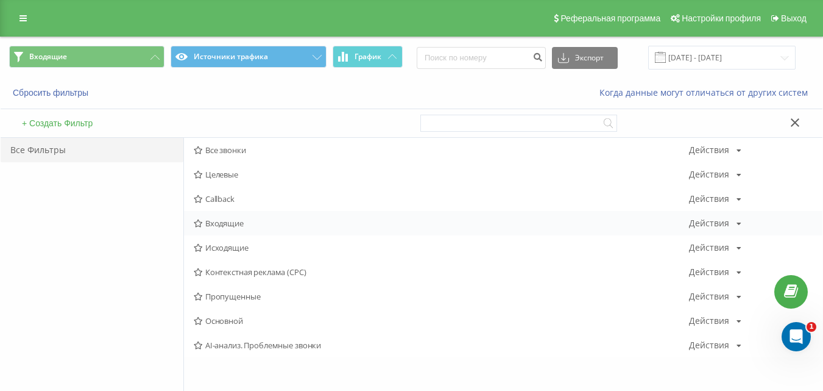
click at [222, 228] on div "Входящие Действия Редактировать Копировать Удалить По умолчанию Поделиться" at bounding box center [503, 223] width 639 height 24
click at [222, 221] on span "Входящие" at bounding box center [441, 223] width 495 height 9
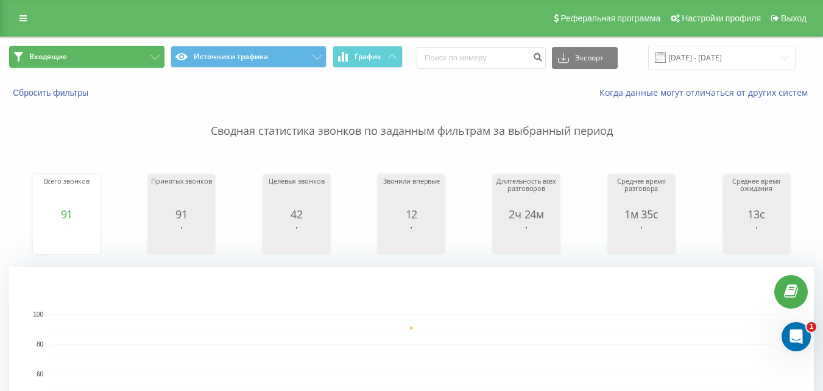
click at [140, 57] on button "Входящие" at bounding box center [86, 57] width 155 height 22
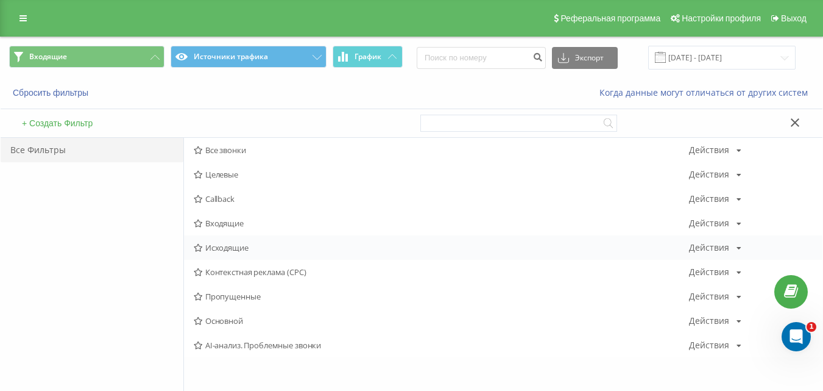
click at [235, 254] on div "Исходящие Действия Редактировать Копировать Удалить По умолчанию Поделиться" at bounding box center [503, 247] width 639 height 24
click at [233, 246] on span "Исходящие" at bounding box center [441, 247] width 495 height 9
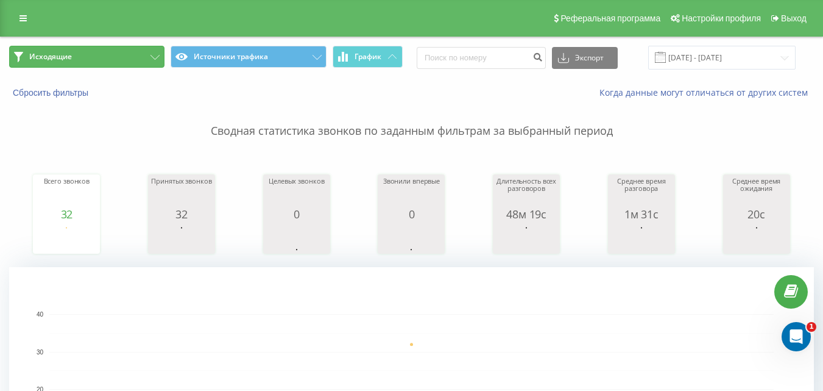
click at [137, 65] on button "Исходящие" at bounding box center [86, 57] width 155 height 22
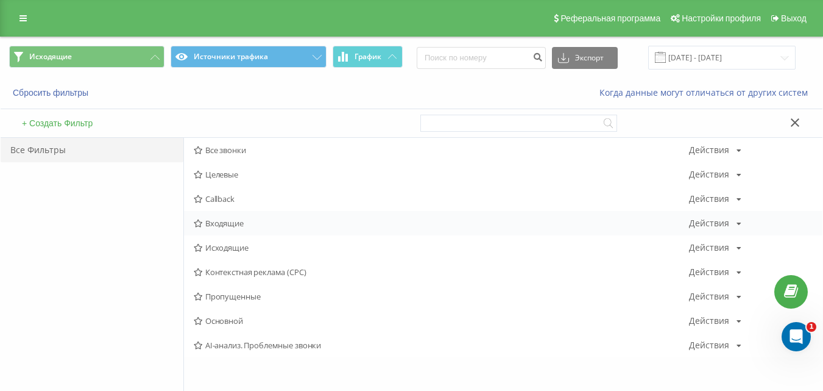
click at [224, 226] on span "Входящие" at bounding box center [441, 223] width 495 height 9
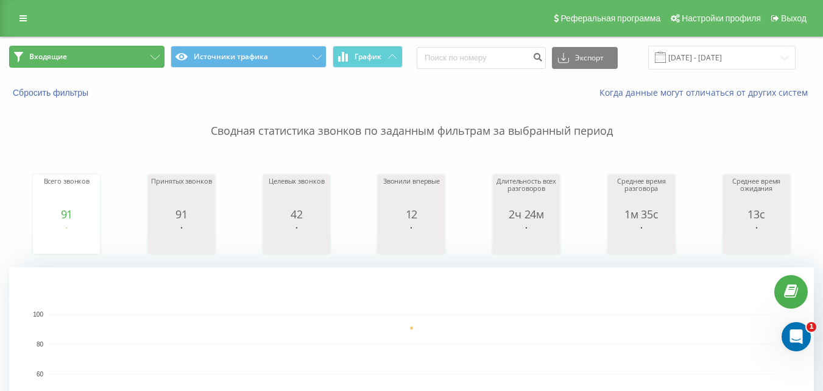
click at [141, 52] on button "Входящие" at bounding box center [86, 57] width 155 height 22
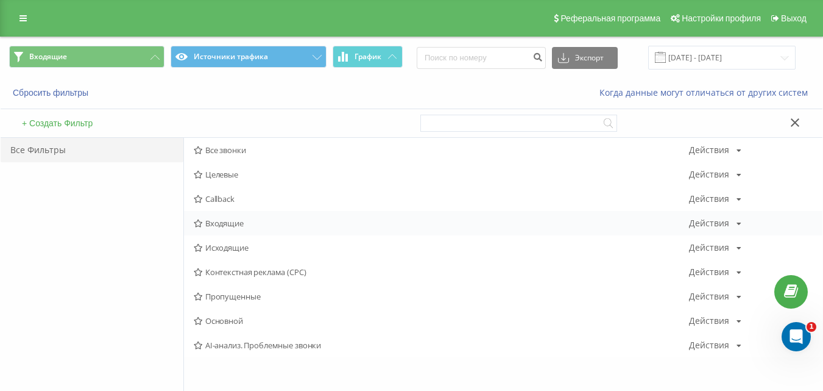
click at [235, 217] on div "Входящие Действия Редактировать Копировать Удалить По умолчанию Поделиться" at bounding box center [503, 223] width 639 height 24
click at [233, 224] on span "Входящие" at bounding box center [441, 223] width 495 height 9
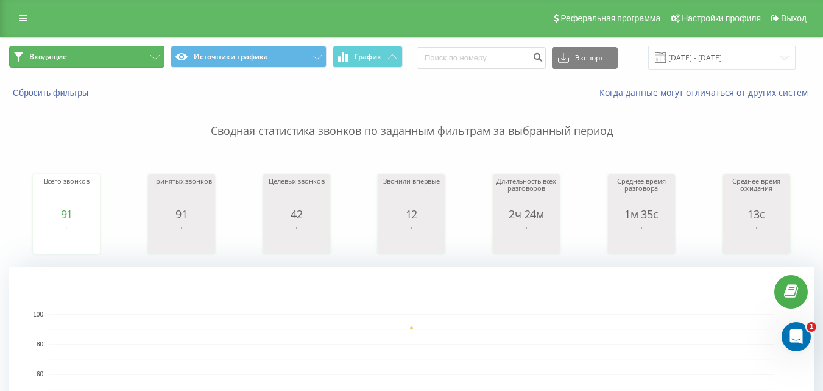
click at [146, 57] on button "Входящие" at bounding box center [86, 57] width 155 height 22
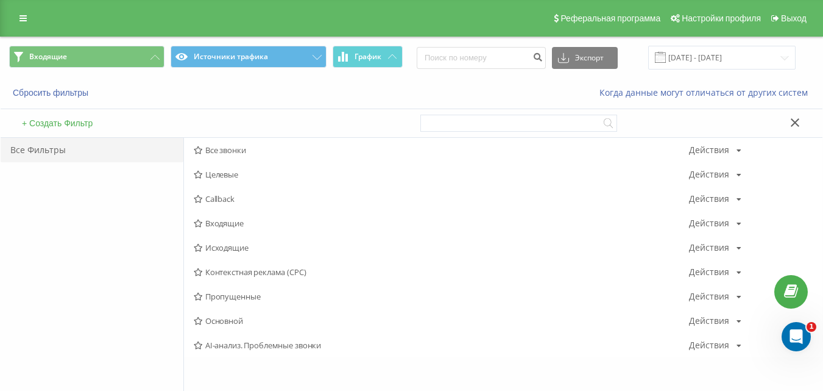
click at [224, 225] on span "Входящие" at bounding box center [441, 223] width 495 height 9
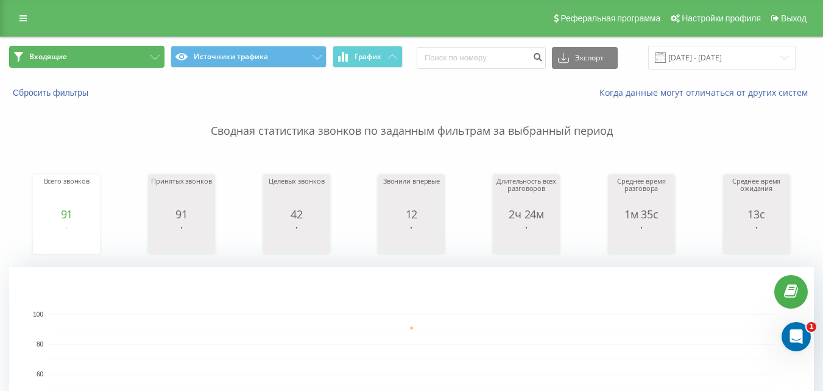
click at [108, 52] on button "Входящие" at bounding box center [86, 57] width 155 height 22
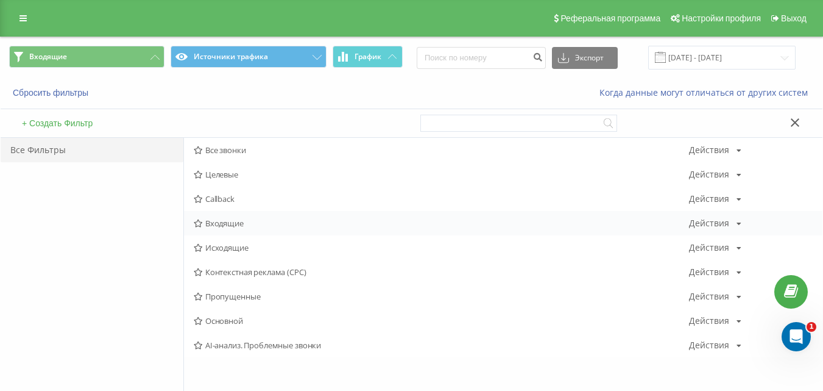
click at [236, 224] on span "Входящие" at bounding box center [441, 223] width 495 height 9
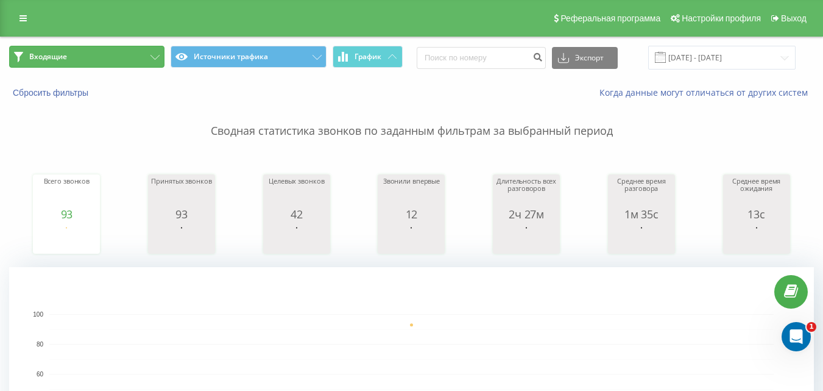
click at [138, 49] on button "Входящие" at bounding box center [86, 57] width 155 height 22
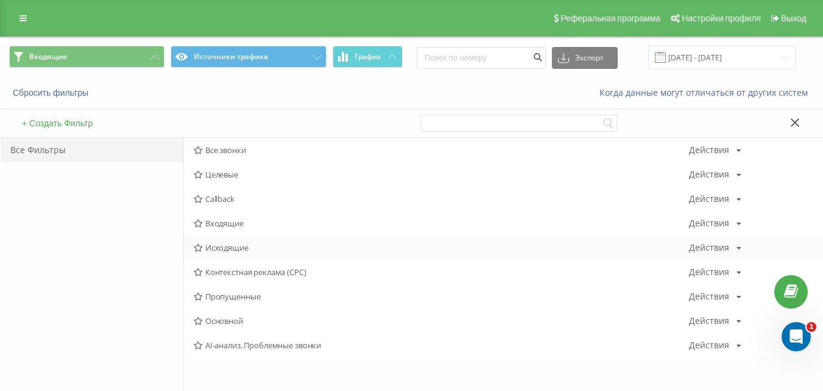
click at [222, 247] on span "Исходящие" at bounding box center [441, 247] width 495 height 9
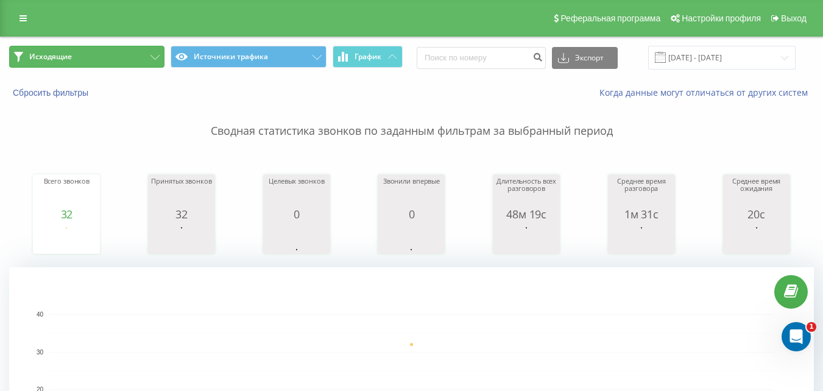
click at [140, 55] on button "Исходящие" at bounding box center [86, 57] width 155 height 22
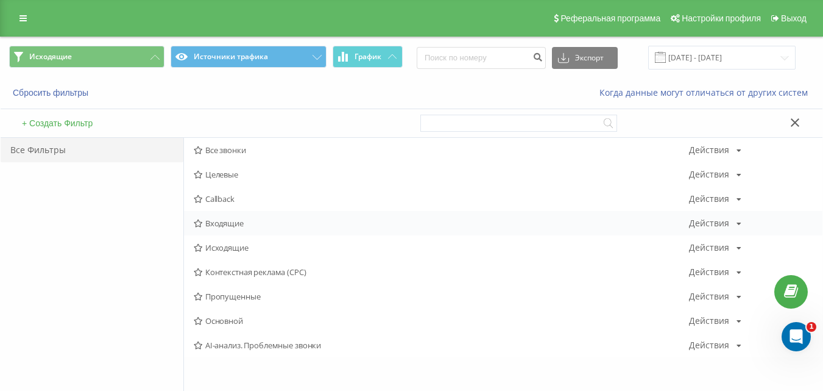
click at [236, 224] on span "Входящие" at bounding box center [441, 223] width 495 height 9
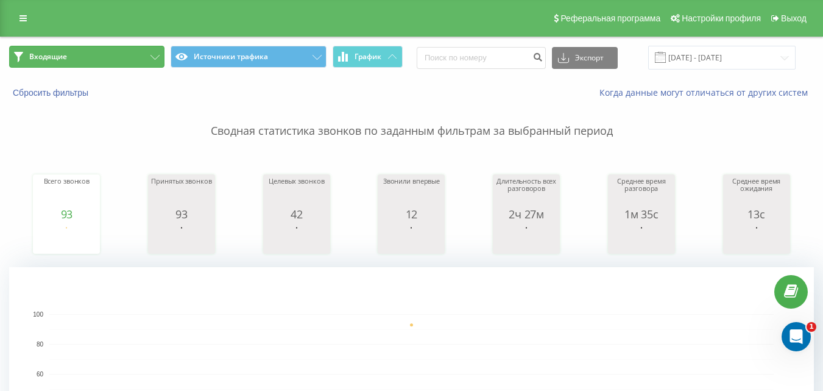
click at [140, 50] on button "Входящие" at bounding box center [86, 57] width 155 height 22
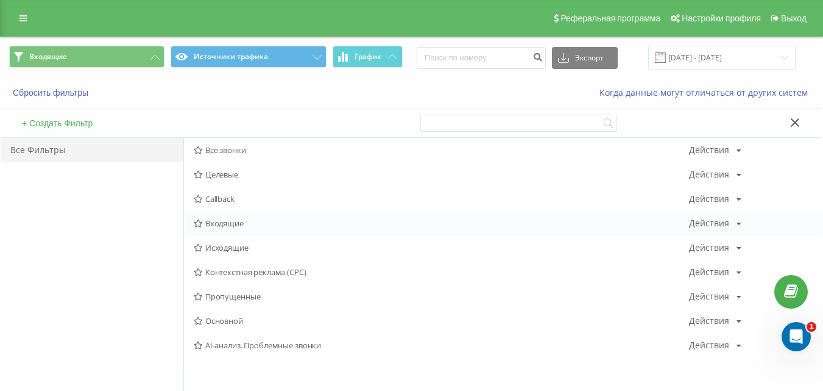
click at [231, 225] on span "Входящие" at bounding box center [441, 223] width 495 height 9
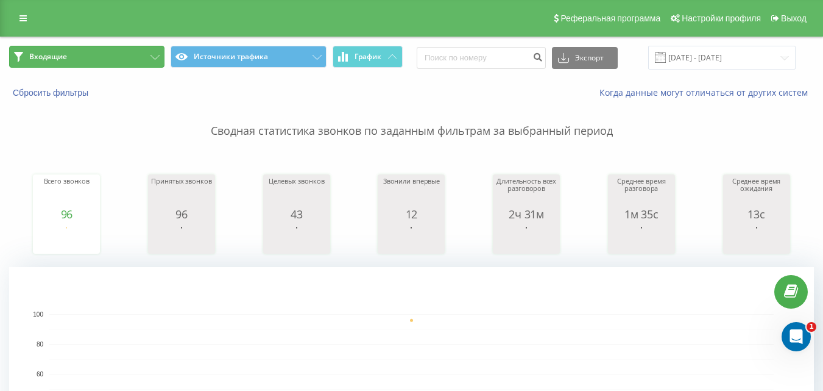
click at [130, 58] on button "Входящие" at bounding box center [86, 57] width 155 height 22
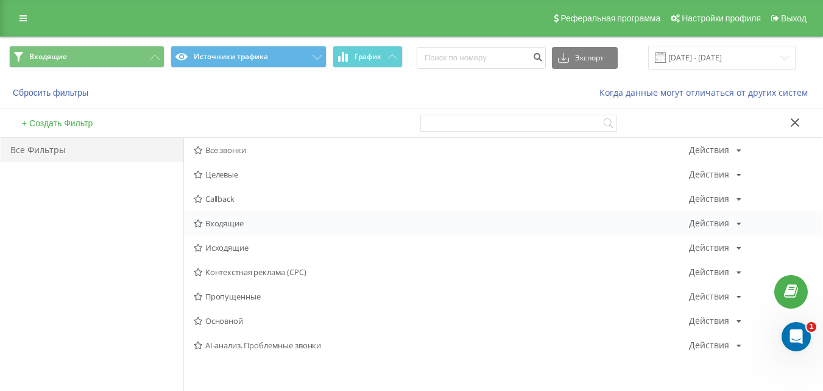
click at [218, 219] on span "Входящие" at bounding box center [441, 223] width 495 height 9
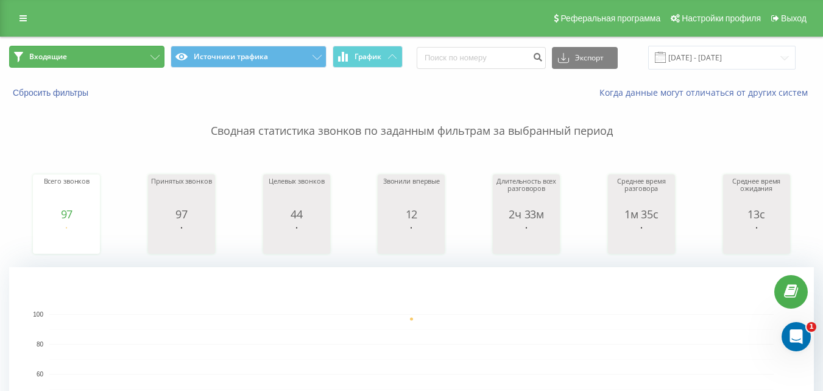
click at [113, 52] on button "Входящие" at bounding box center [86, 57] width 155 height 22
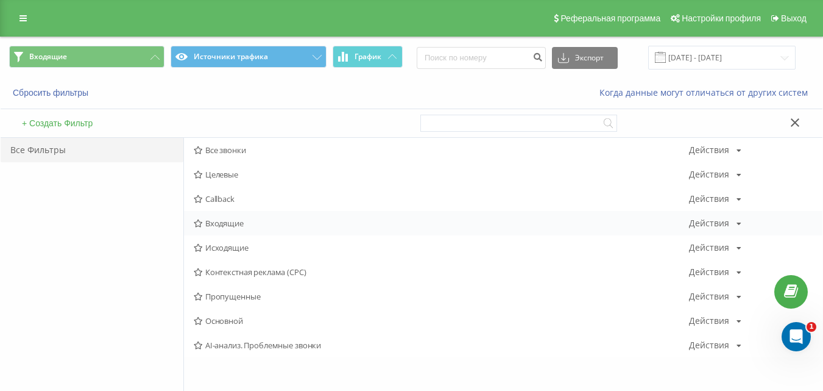
click at [234, 217] on div "Входящие Действия Редактировать Копировать Удалить По умолчанию Поделиться" at bounding box center [503, 223] width 639 height 24
click at [232, 222] on span "Входящие" at bounding box center [441, 223] width 495 height 9
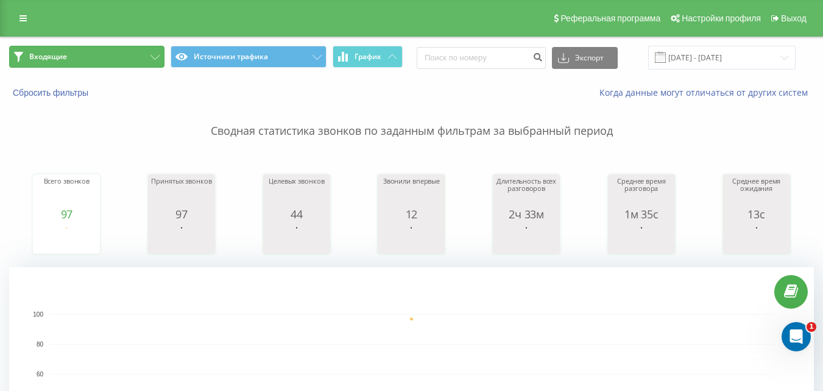
click at [110, 56] on button "Входящие" at bounding box center [86, 57] width 155 height 22
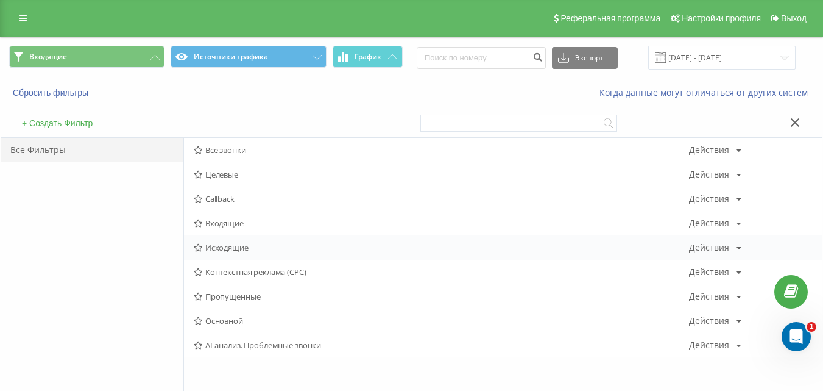
click at [239, 249] on span "Исходящие" at bounding box center [441, 247] width 495 height 9
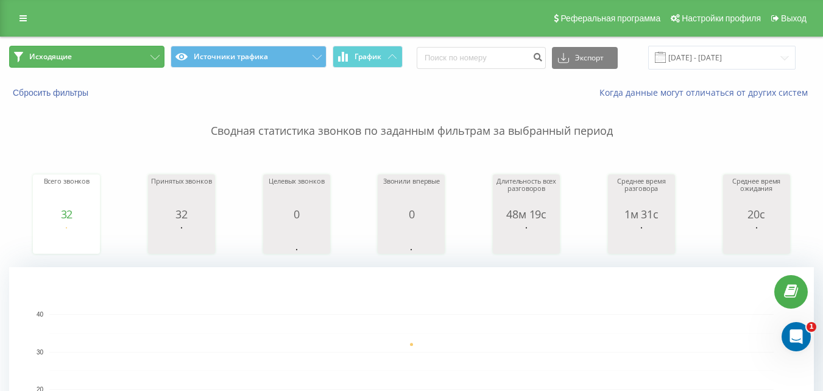
click at [132, 52] on button "Исходящие" at bounding box center [86, 57] width 155 height 22
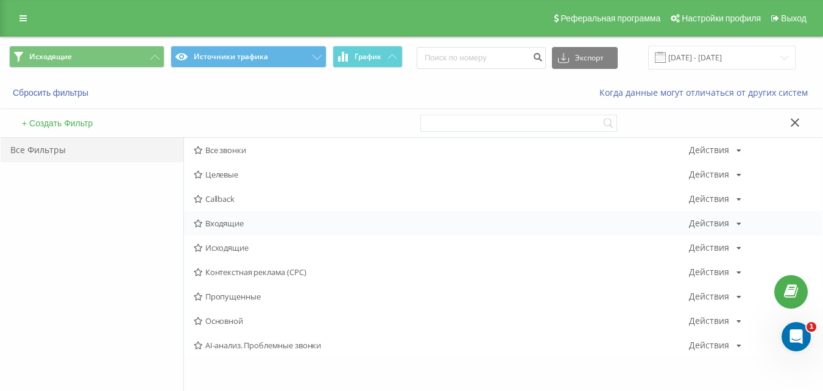
click at [214, 217] on div "Входящие Действия Редактировать Копировать Удалить По умолчанию Поделиться" at bounding box center [503, 223] width 639 height 24
click at [221, 219] on span "Входящие" at bounding box center [441, 223] width 495 height 9
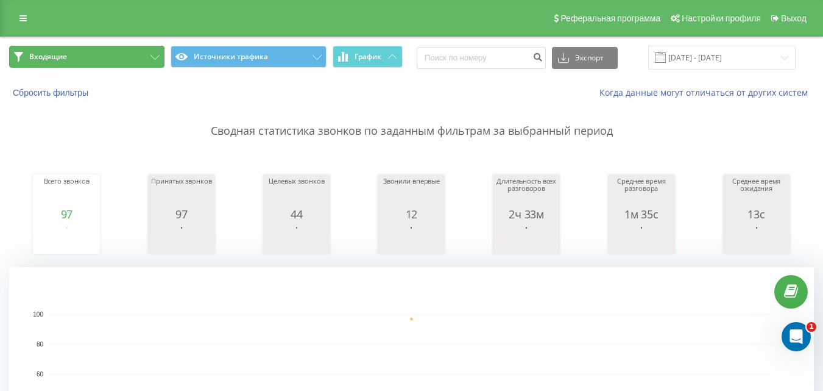
click at [138, 54] on button "Входящие" at bounding box center [86, 57] width 155 height 22
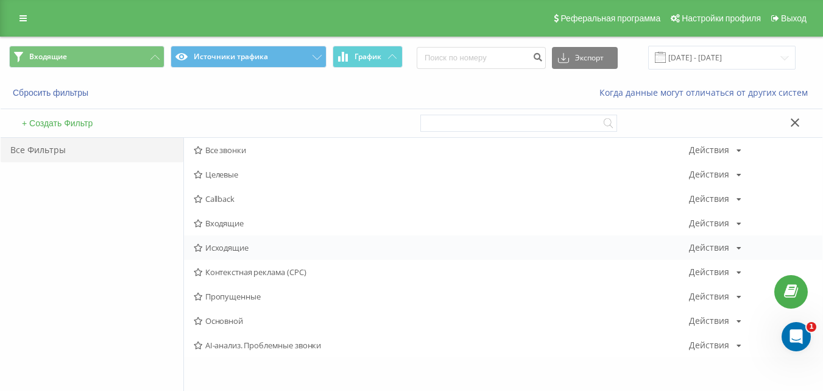
click at [242, 248] on span "Исходящие" at bounding box center [441, 247] width 495 height 9
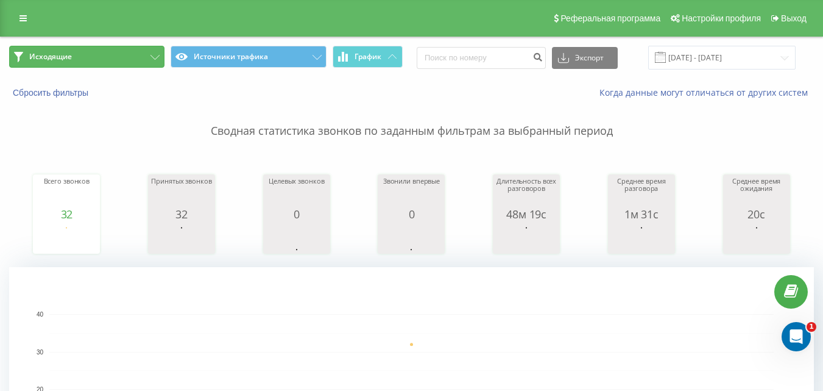
click at [144, 56] on button "Исходящие" at bounding box center [86, 57] width 155 height 22
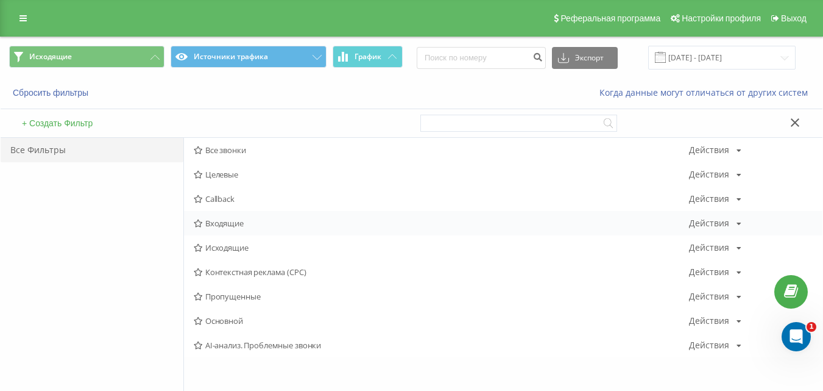
click at [232, 222] on span "Входящие" at bounding box center [441, 223] width 495 height 9
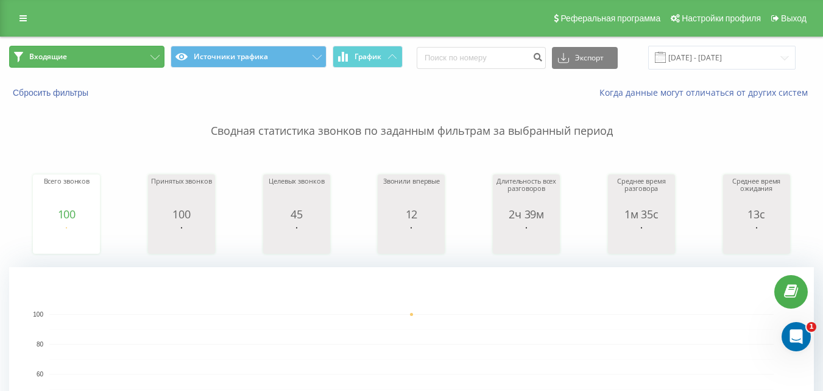
click at [132, 49] on button "Входящие" at bounding box center [86, 57] width 155 height 22
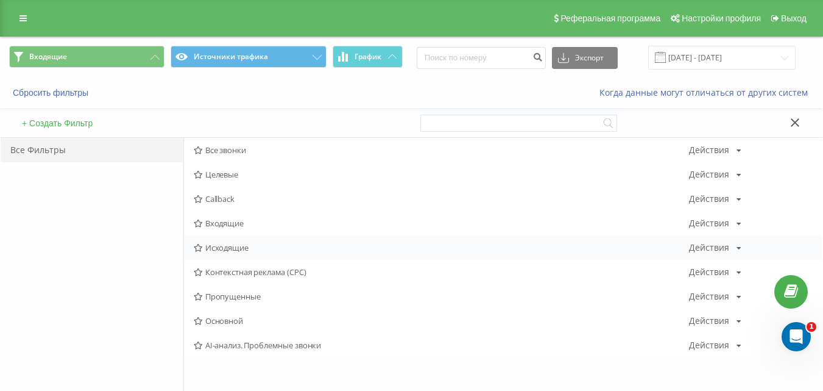
click at [231, 249] on span "Исходящие" at bounding box center [441, 247] width 495 height 9
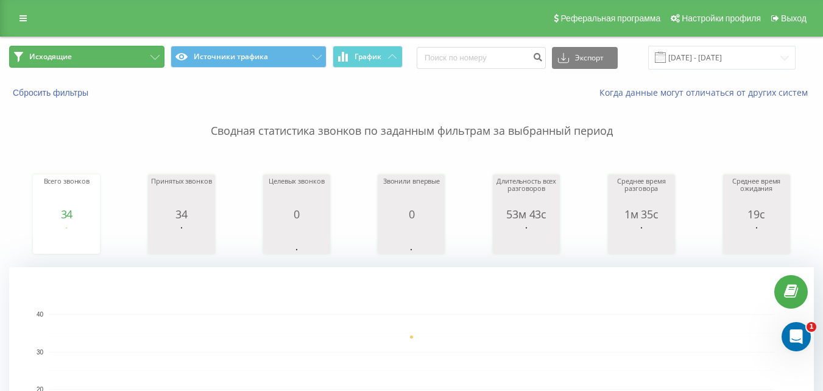
click at [135, 57] on button "Исходящие" at bounding box center [86, 57] width 155 height 22
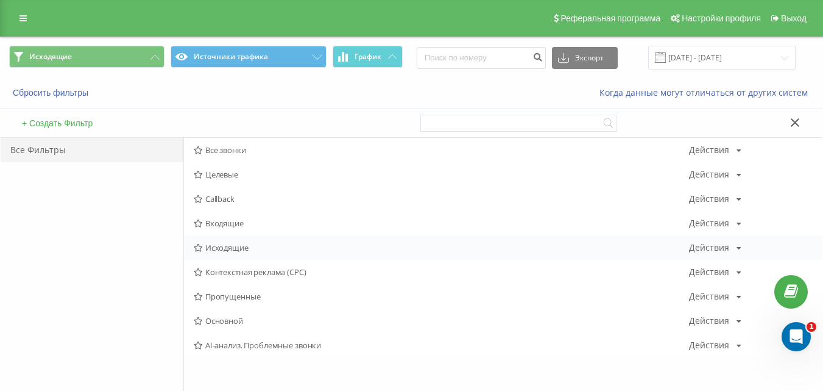
click at [230, 251] on span "Исходящие" at bounding box center [441, 247] width 495 height 9
